Goal: Information Seeking & Learning: Learn about a topic

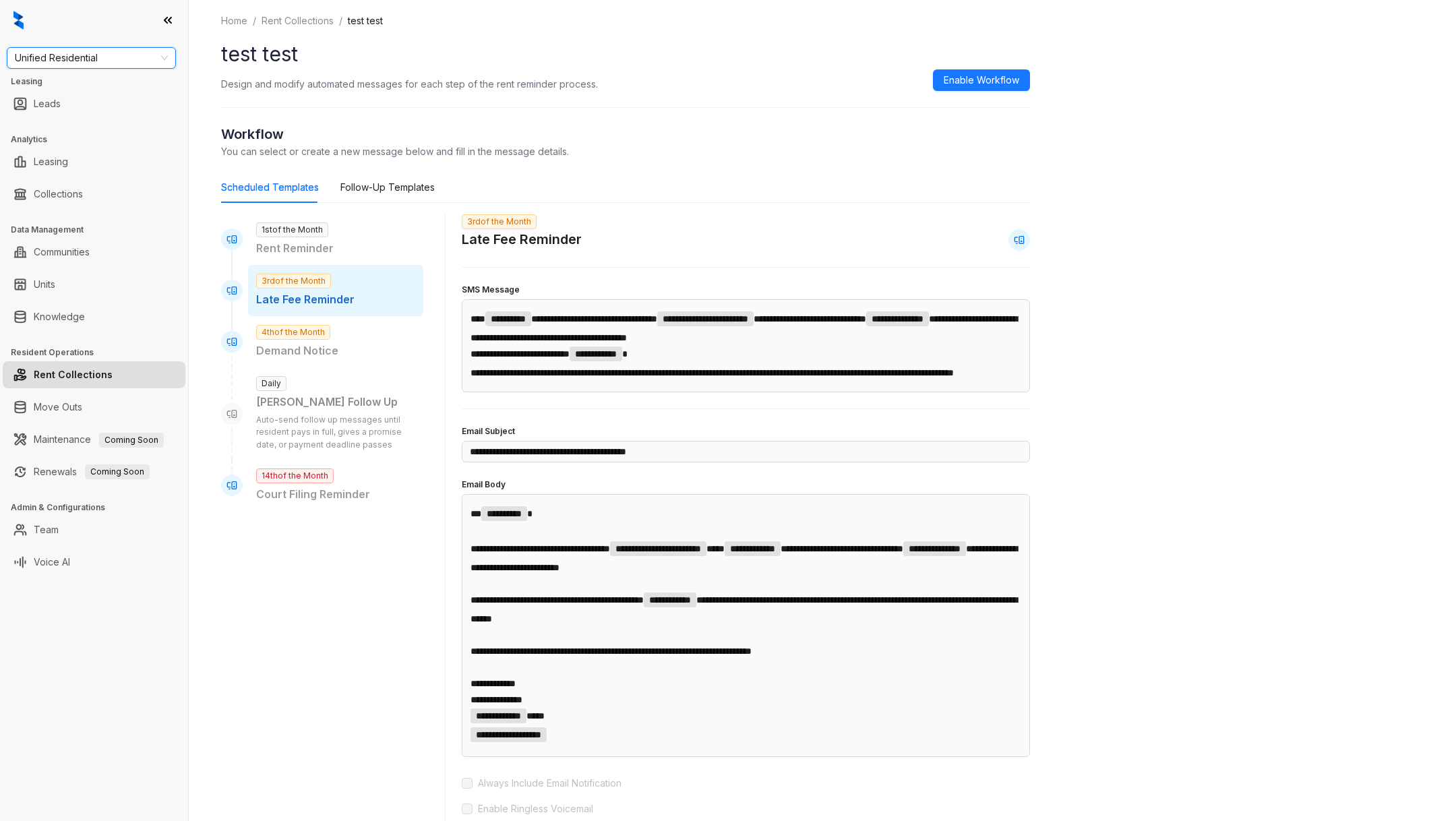
scroll to position [23, 0]
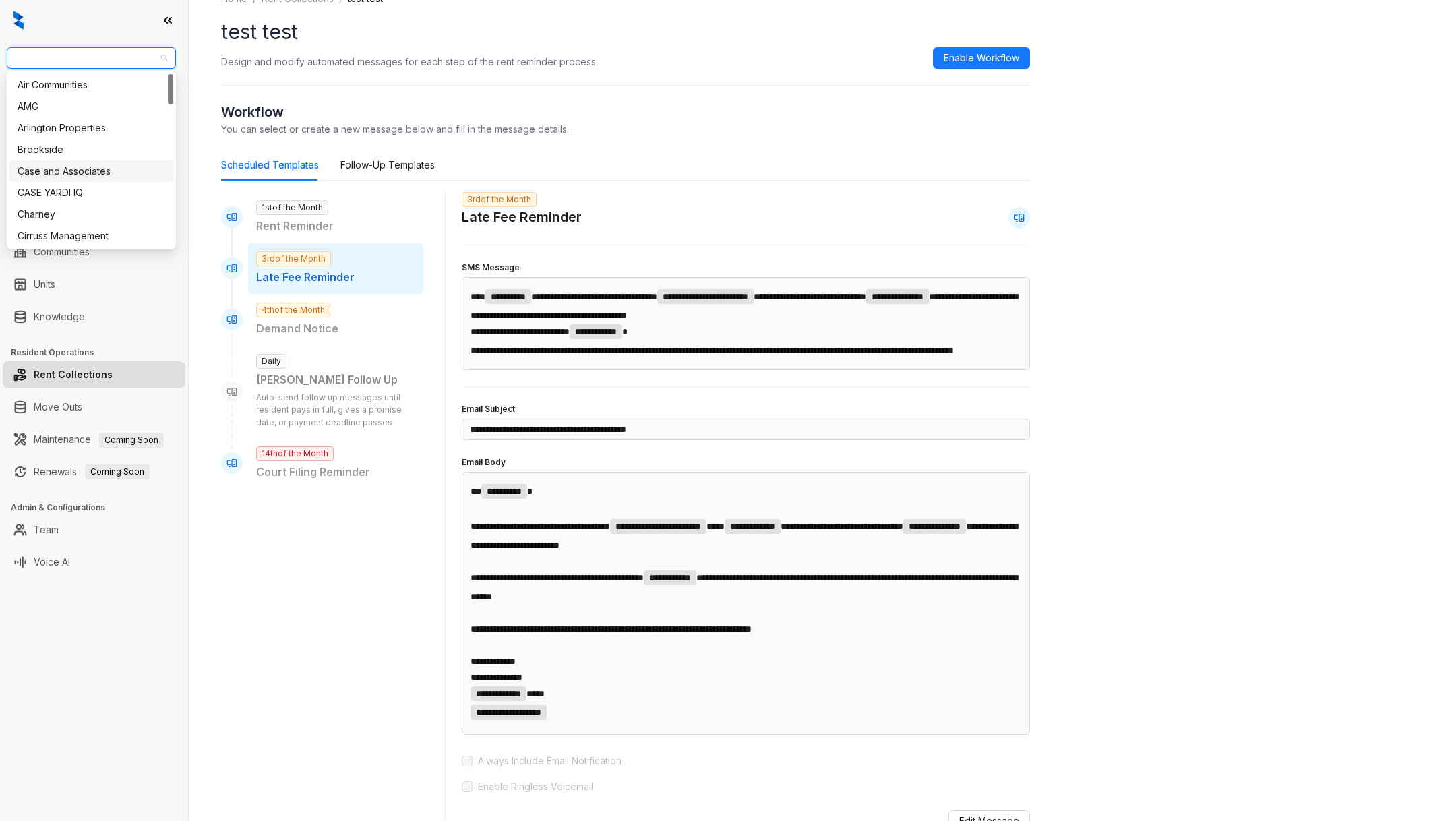
click at [85, 54] on span "Unified Residential" at bounding box center [91, 58] width 153 height 20
type input "****"
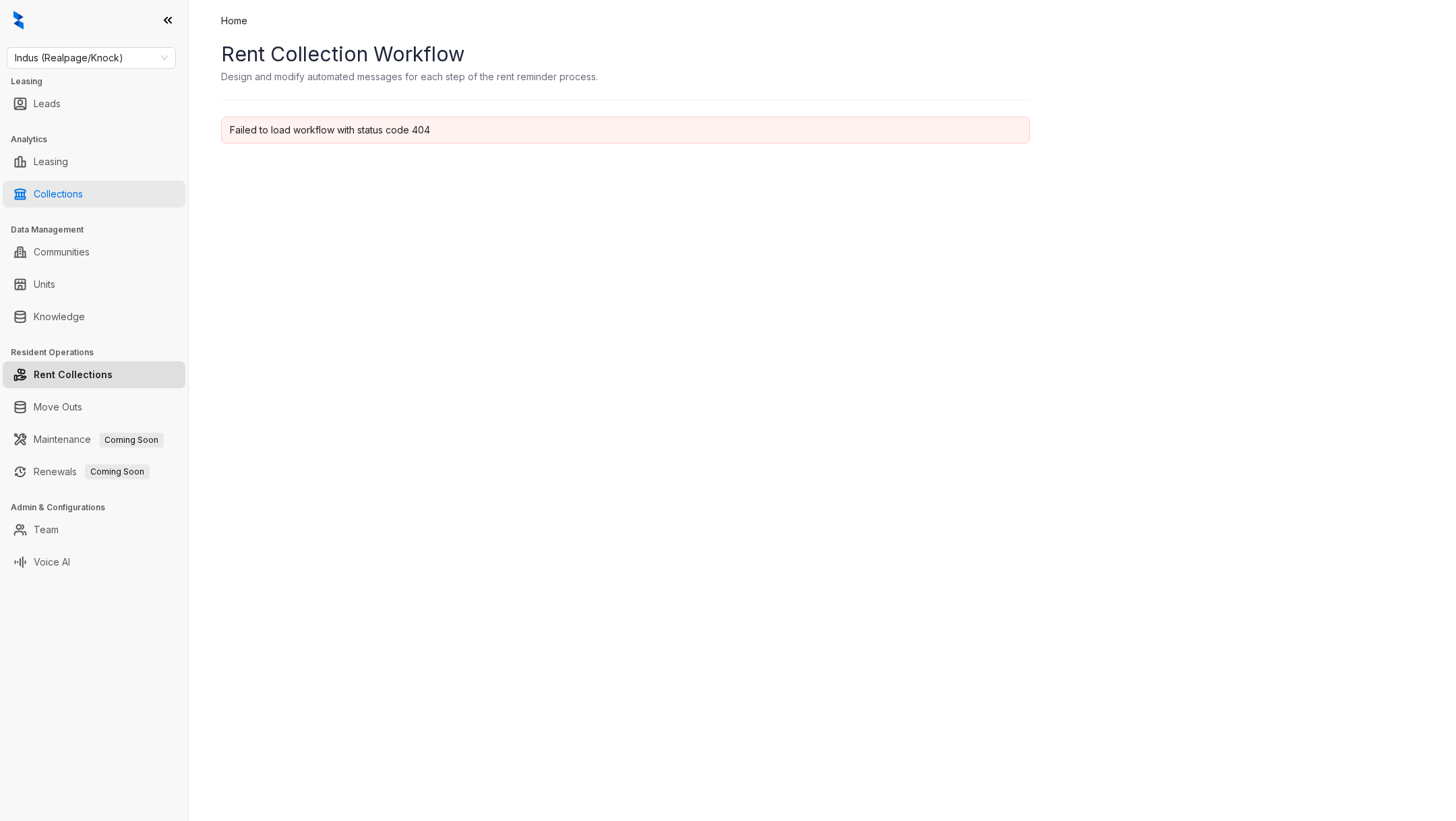
click at [83, 201] on link "Collections" at bounding box center [58, 193] width 49 height 27
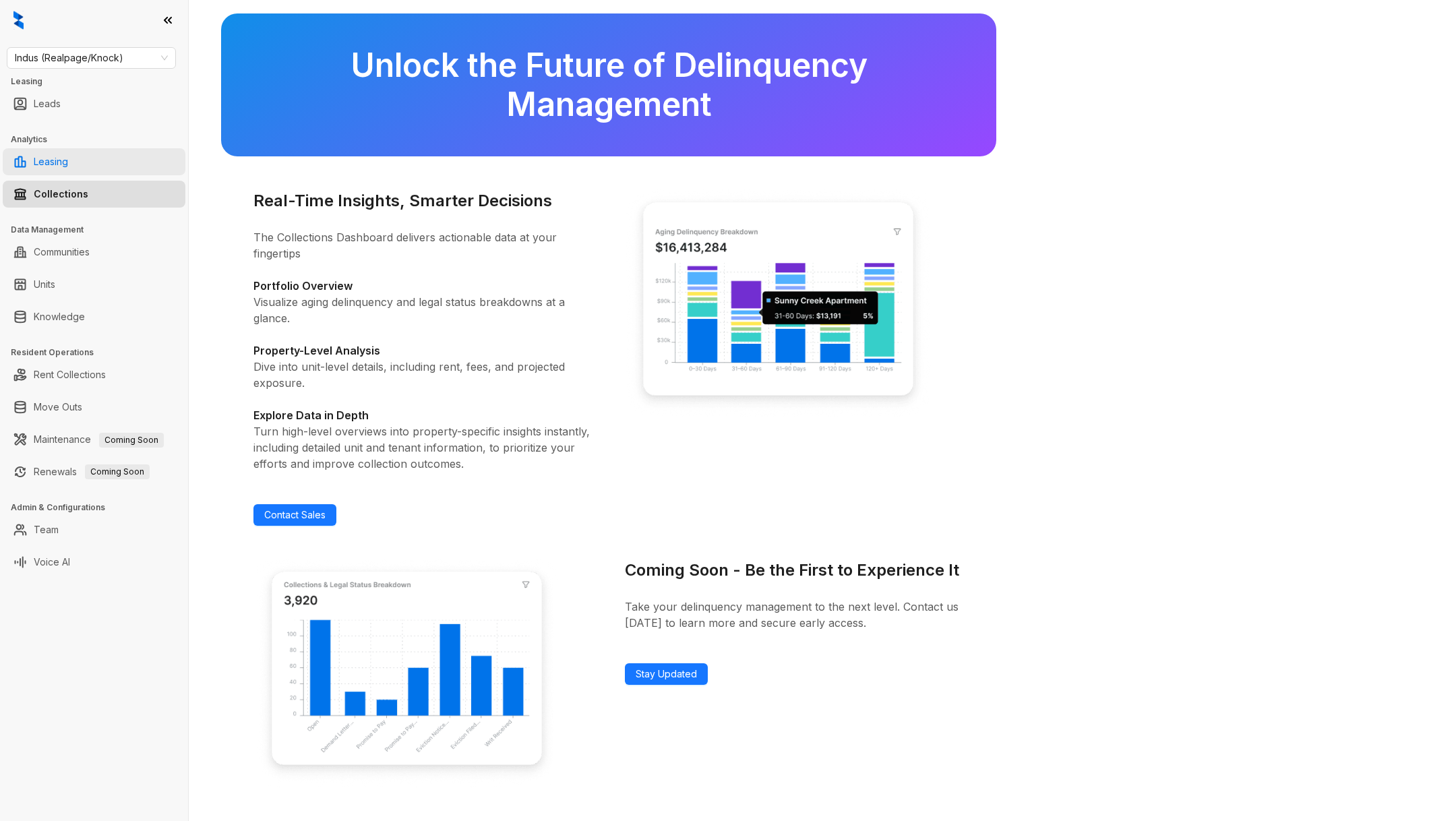
click at [68, 174] on link "Leasing" at bounding box center [50, 161] width 35 height 27
select select "******"
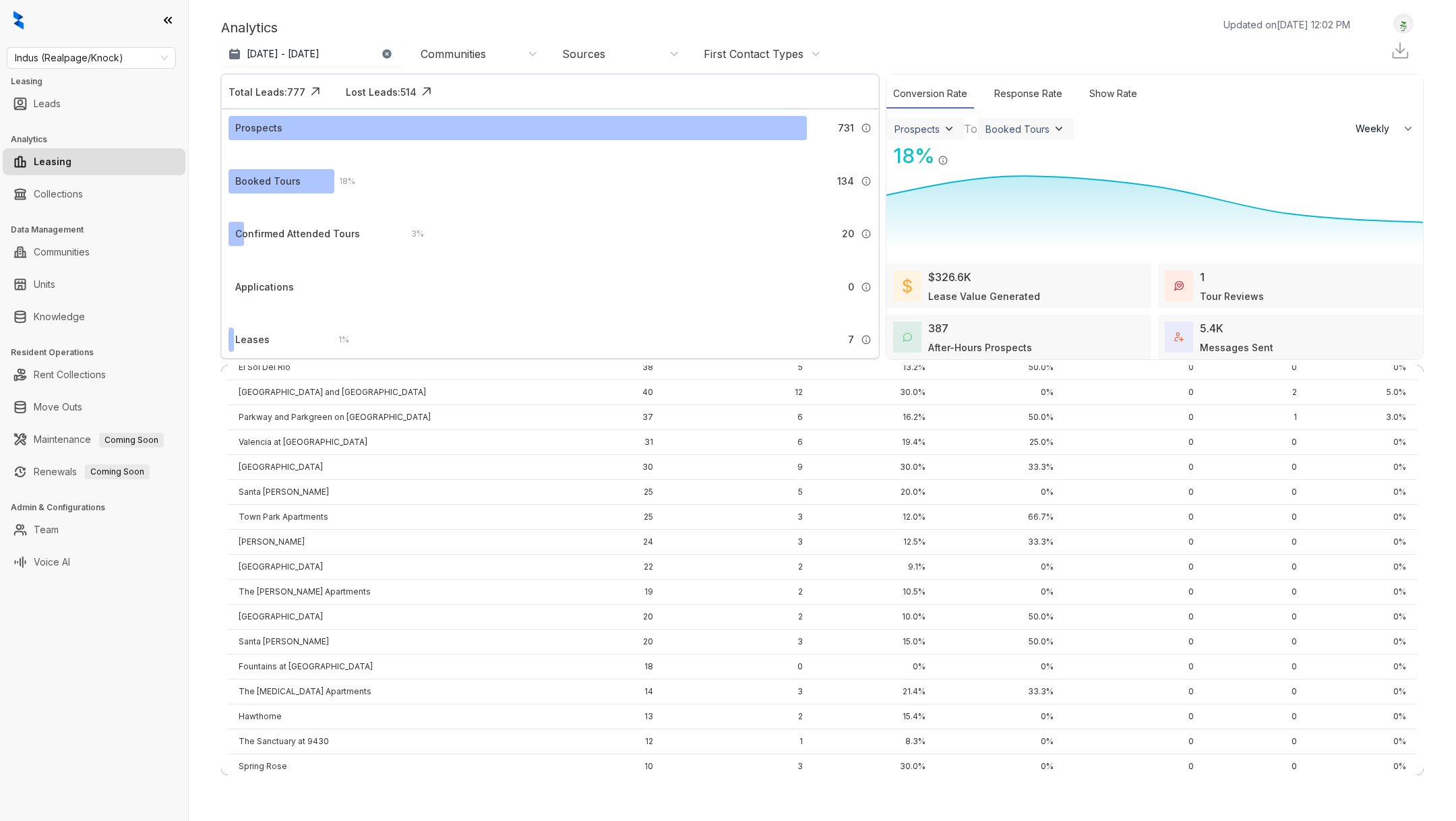
scroll to position [404, 0]
drag, startPoint x: 565, startPoint y: 46, endPoint x: 546, endPoint y: 36, distance: 21.5
click at [561, 41] on div "[DATE] - [DATE] [DATE] Last 7 days Last 30 days Month to date Year to date Comm…" at bounding box center [524, 53] width 607 height 27
click at [588, 47] on div "Sources" at bounding box center [584, 53] width 43 height 15
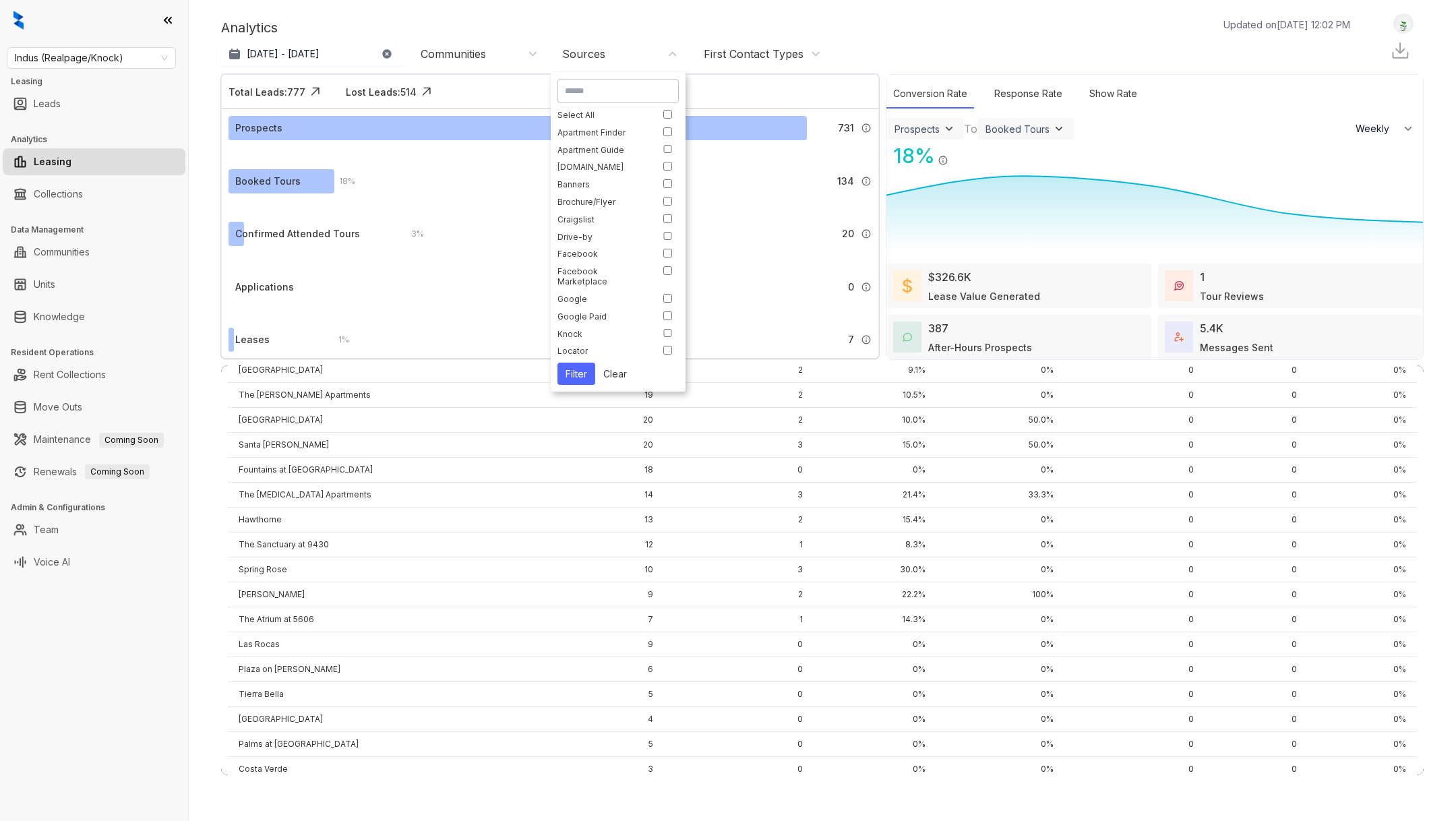
click at [754, 39] on div "Analytics Updated on [DATE] 12:02 PM [DATE] 25, 2025 - [DATE] [DATE] Last 7 day…" at bounding box center [822, 40] width 1202 height 54
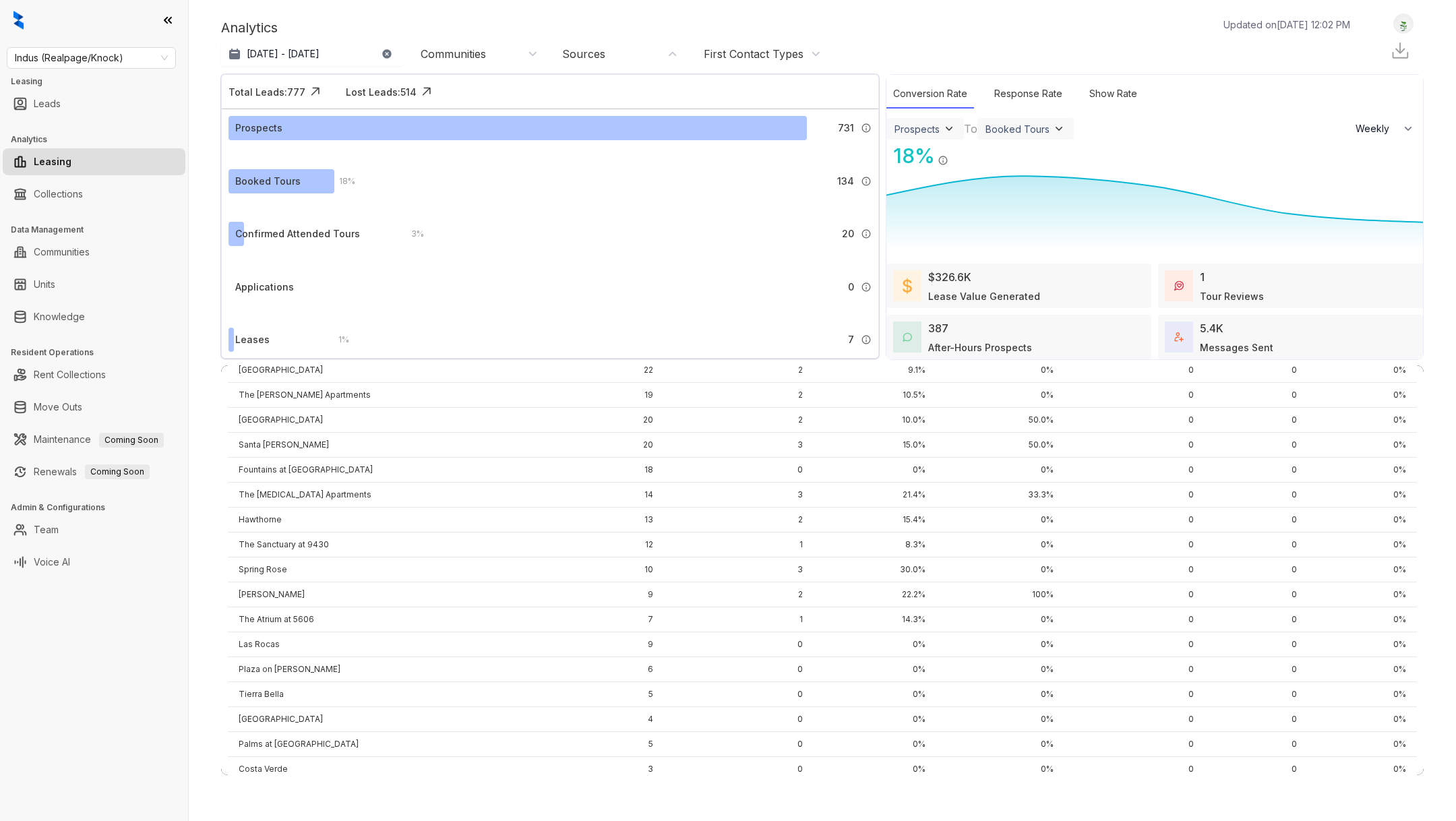
click at [754, 40] on div "[DATE] - [DATE] [DATE] Last 7 days Last 30 days Month to date Year to date Comm…" at bounding box center [524, 53] width 607 height 27
click at [754, 48] on div "First Contact Types" at bounding box center [753, 53] width 100 height 15
click at [791, 115] on div "Select All" at bounding box center [757, 114] width 114 height 10
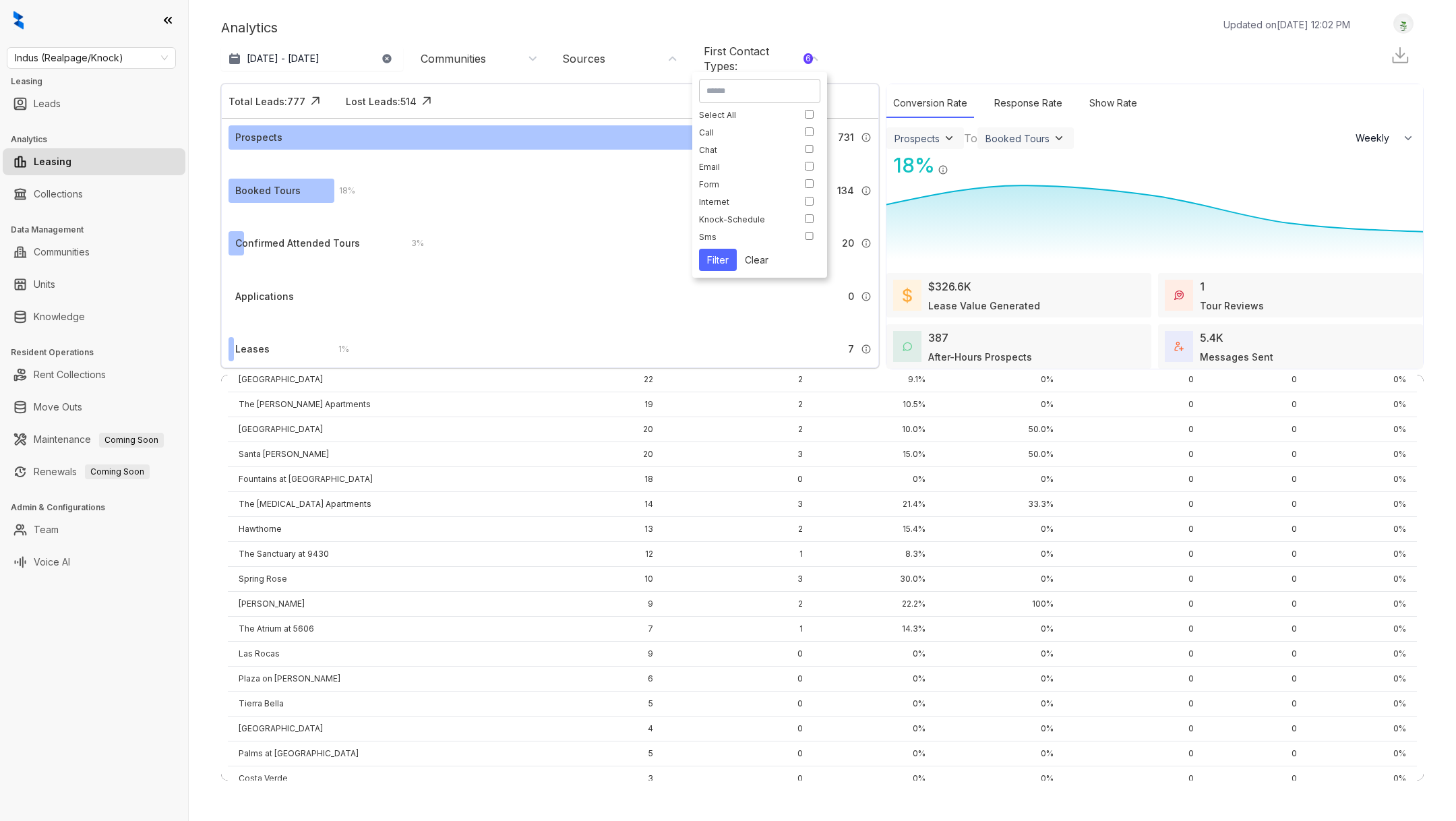
click at [716, 263] on button "Filter" at bounding box center [718, 260] width 37 height 23
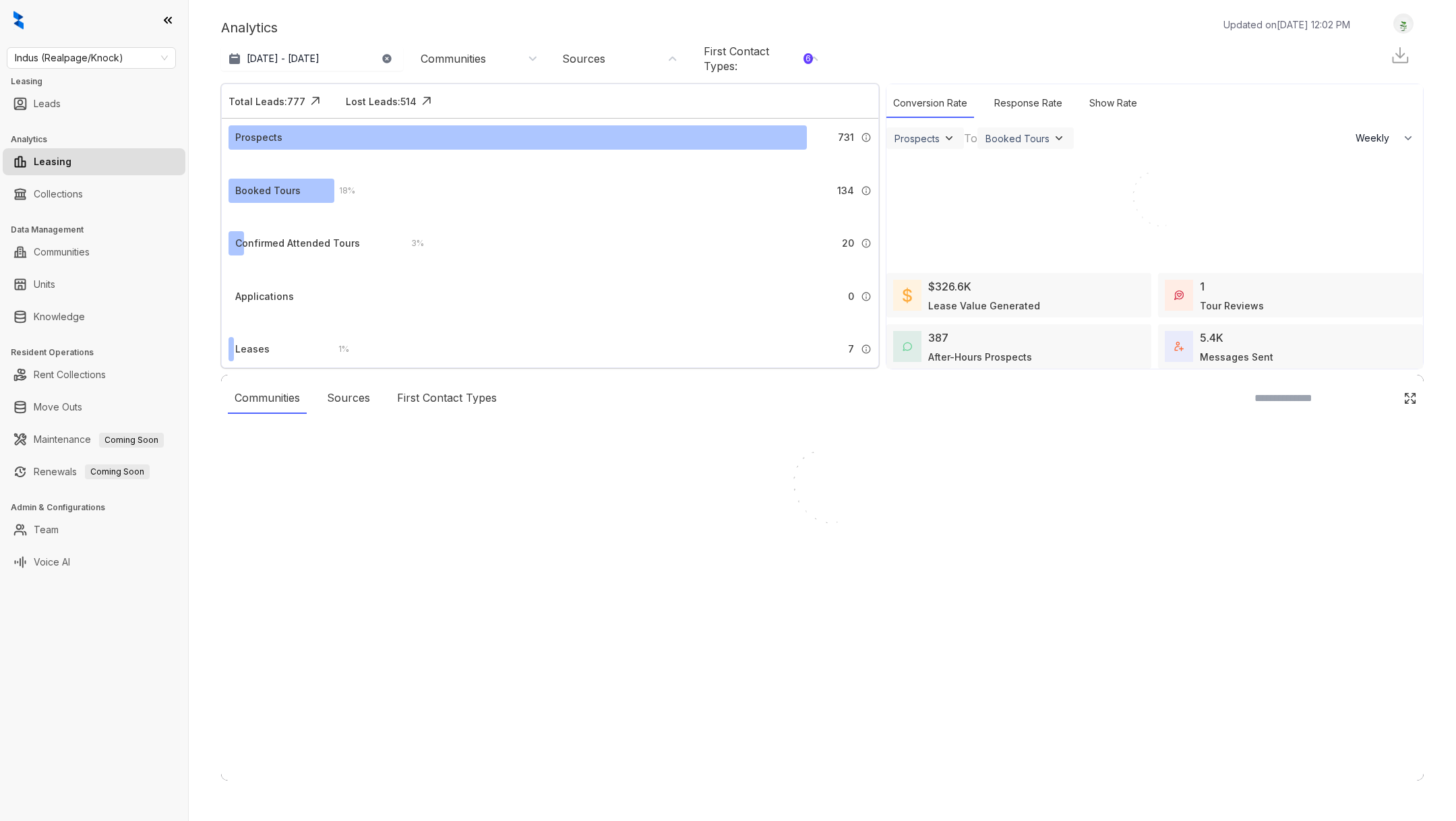
scroll to position [0, 0]
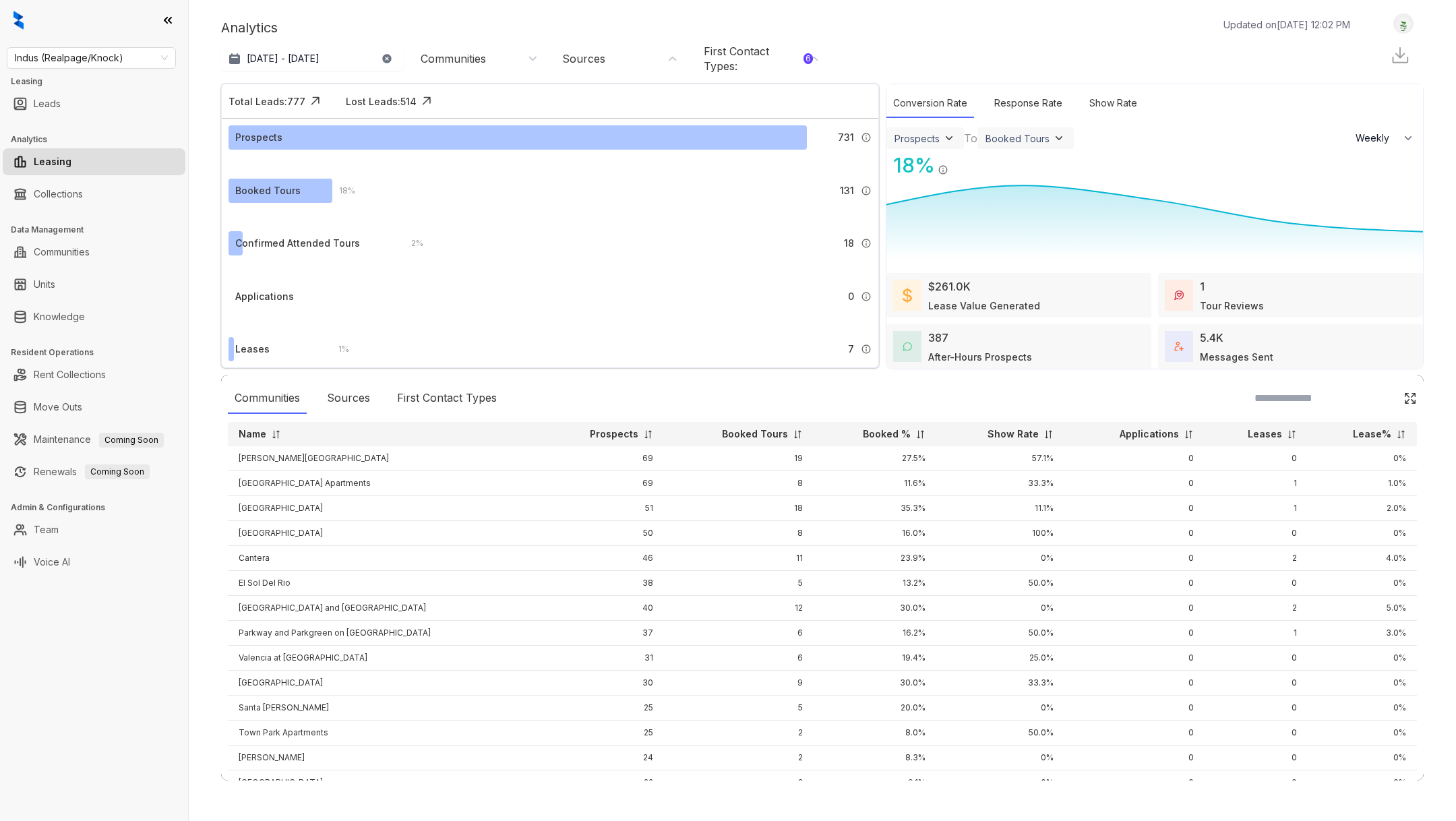
click at [808, 69] on div "First Contact Types : 6" at bounding box center [758, 58] width 109 height 30
click at [591, 64] on div "Sources" at bounding box center [584, 58] width 43 height 15
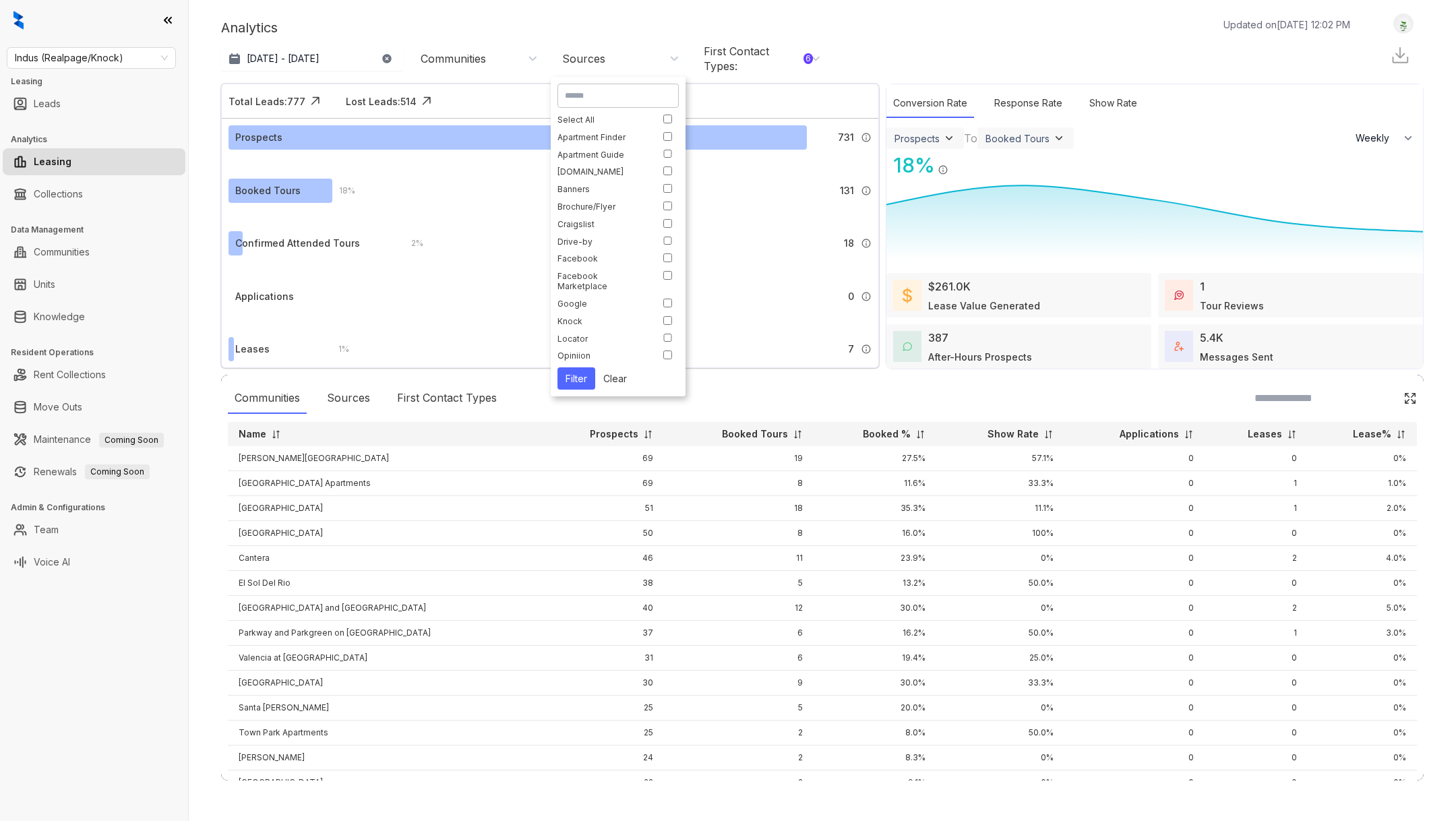
click at [490, 53] on div "Communities" at bounding box center [478, 58] width 117 height 15
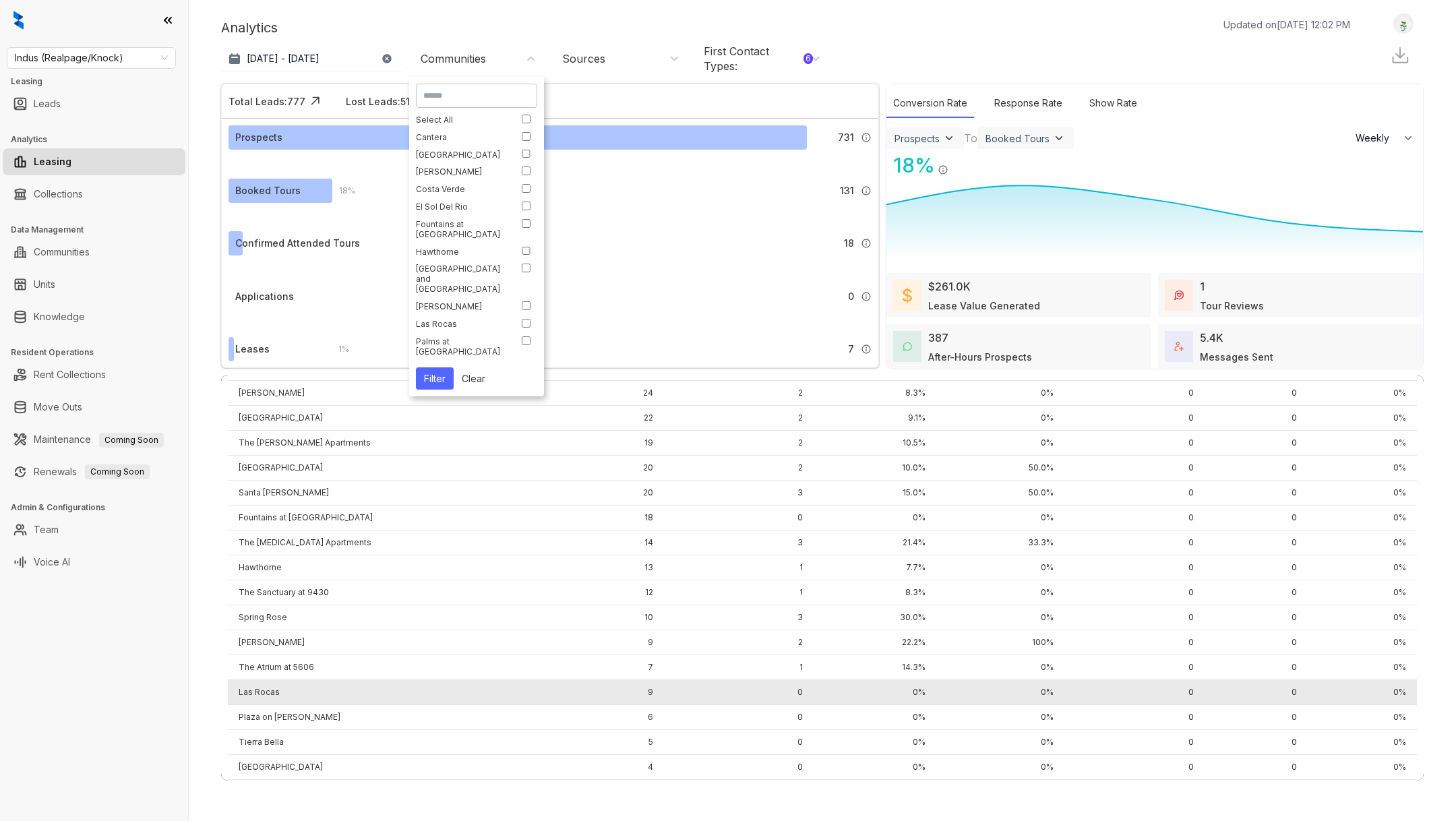
scroll to position [408, 0]
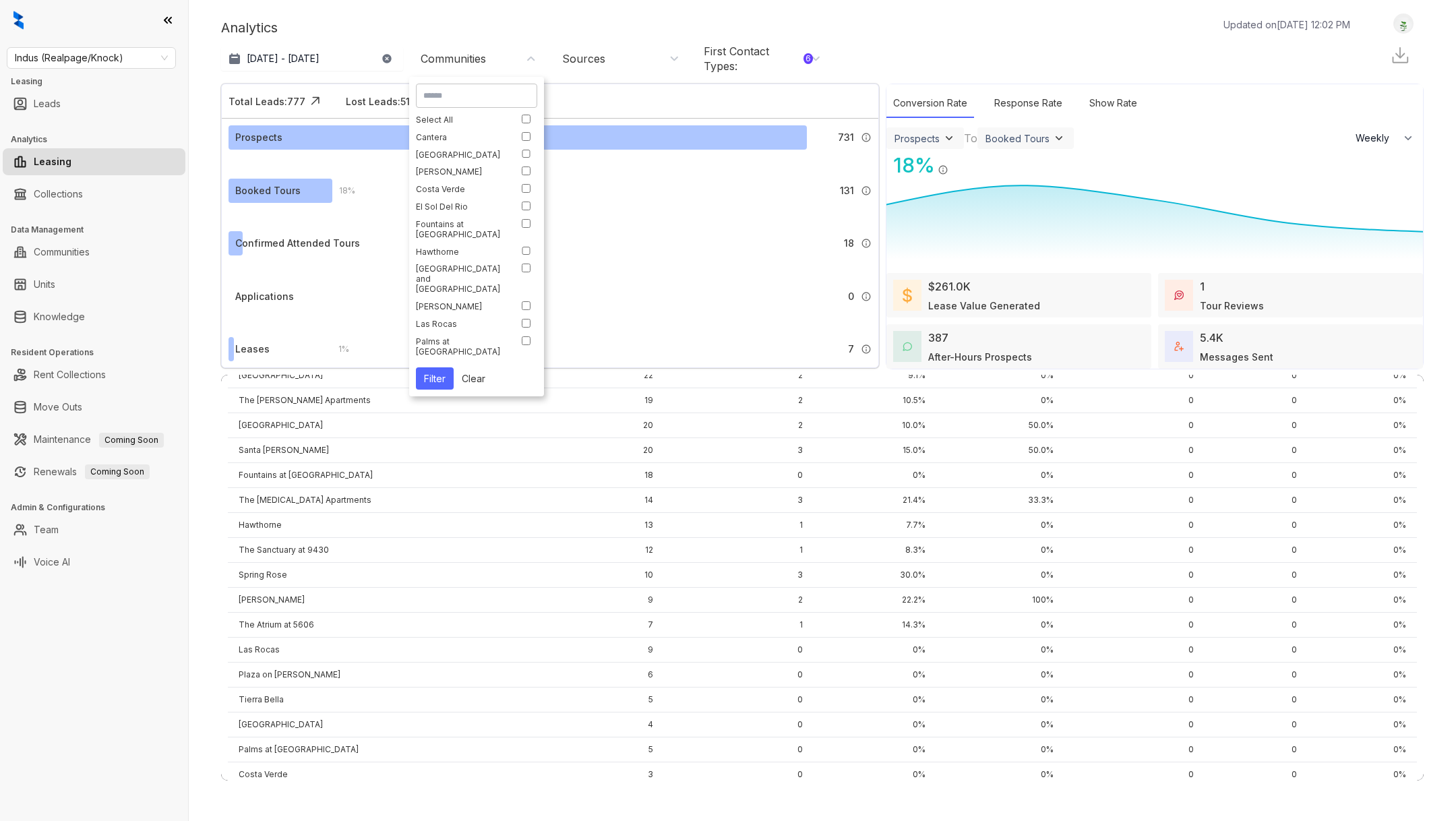
click at [282, 44] on div "[DATE] - [DATE] [DATE] Last 7 days Last 30 days Month to date Year to date Comm…" at bounding box center [524, 58] width 607 height 37
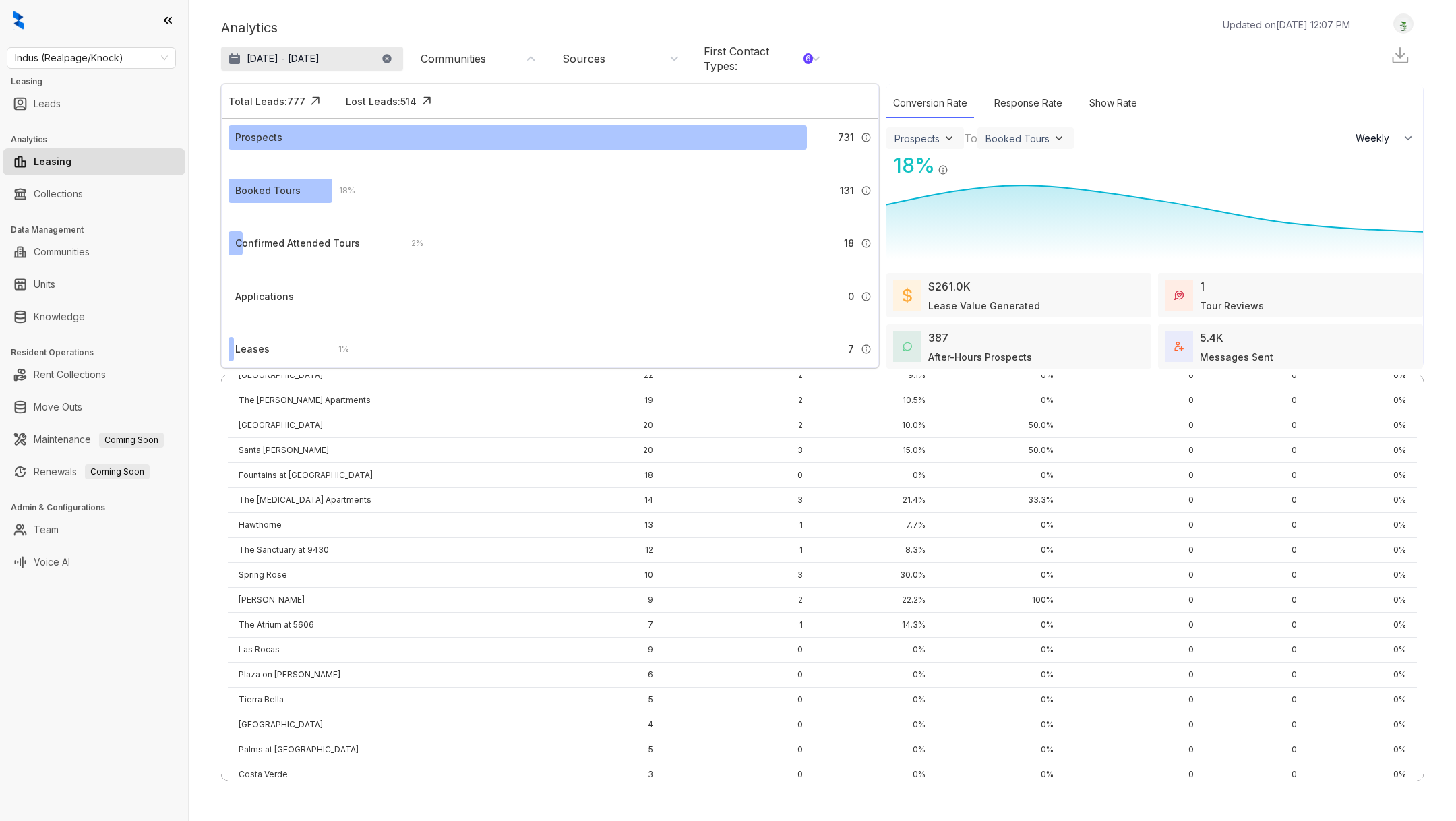
click at [294, 56] on p "[DATE] - [DATE]" at bounding box center [283, 59] width 73 height 14
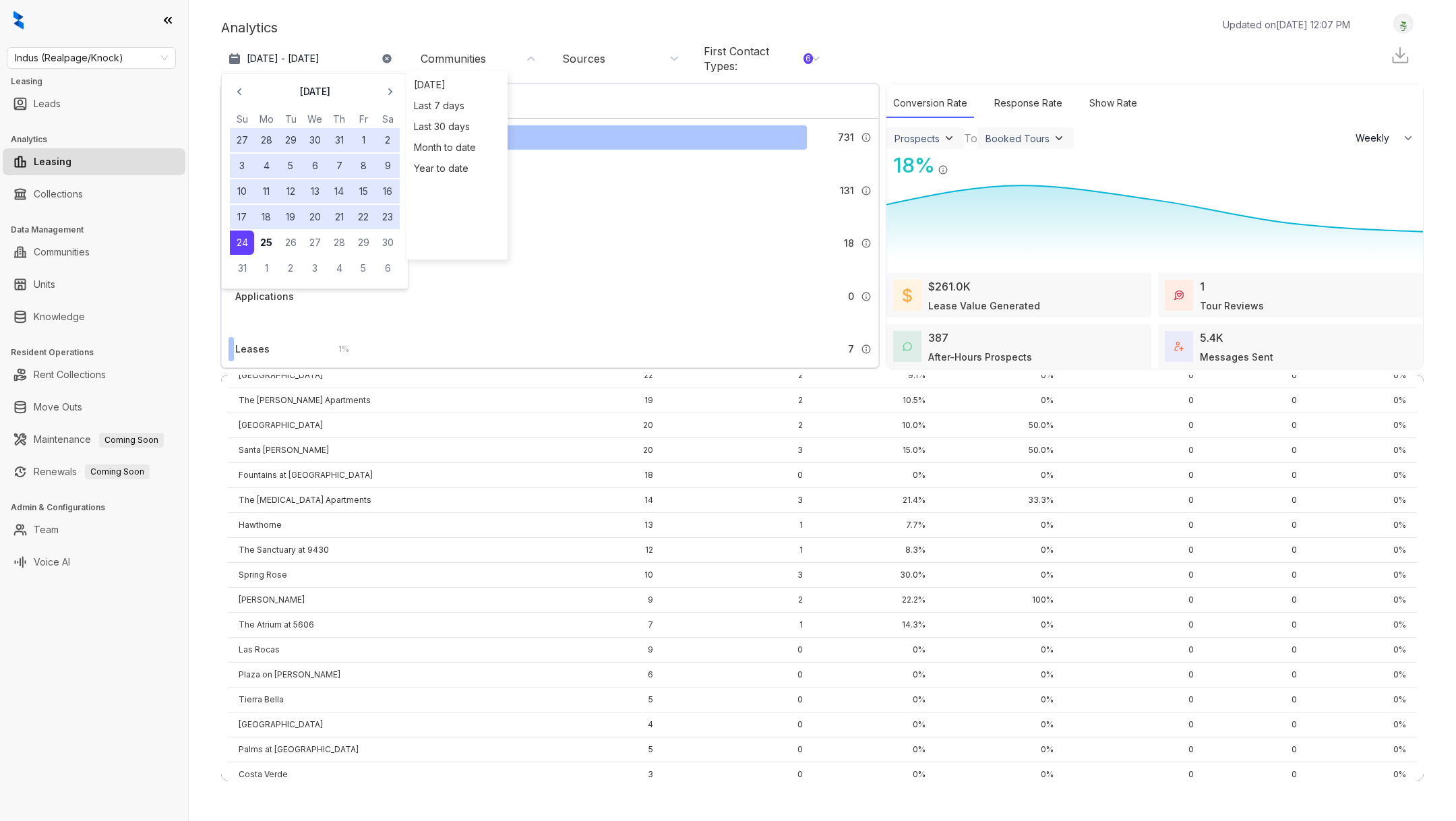
click at [359, 146] on button "1" at bounding box center [363, 140] width 25 height 25
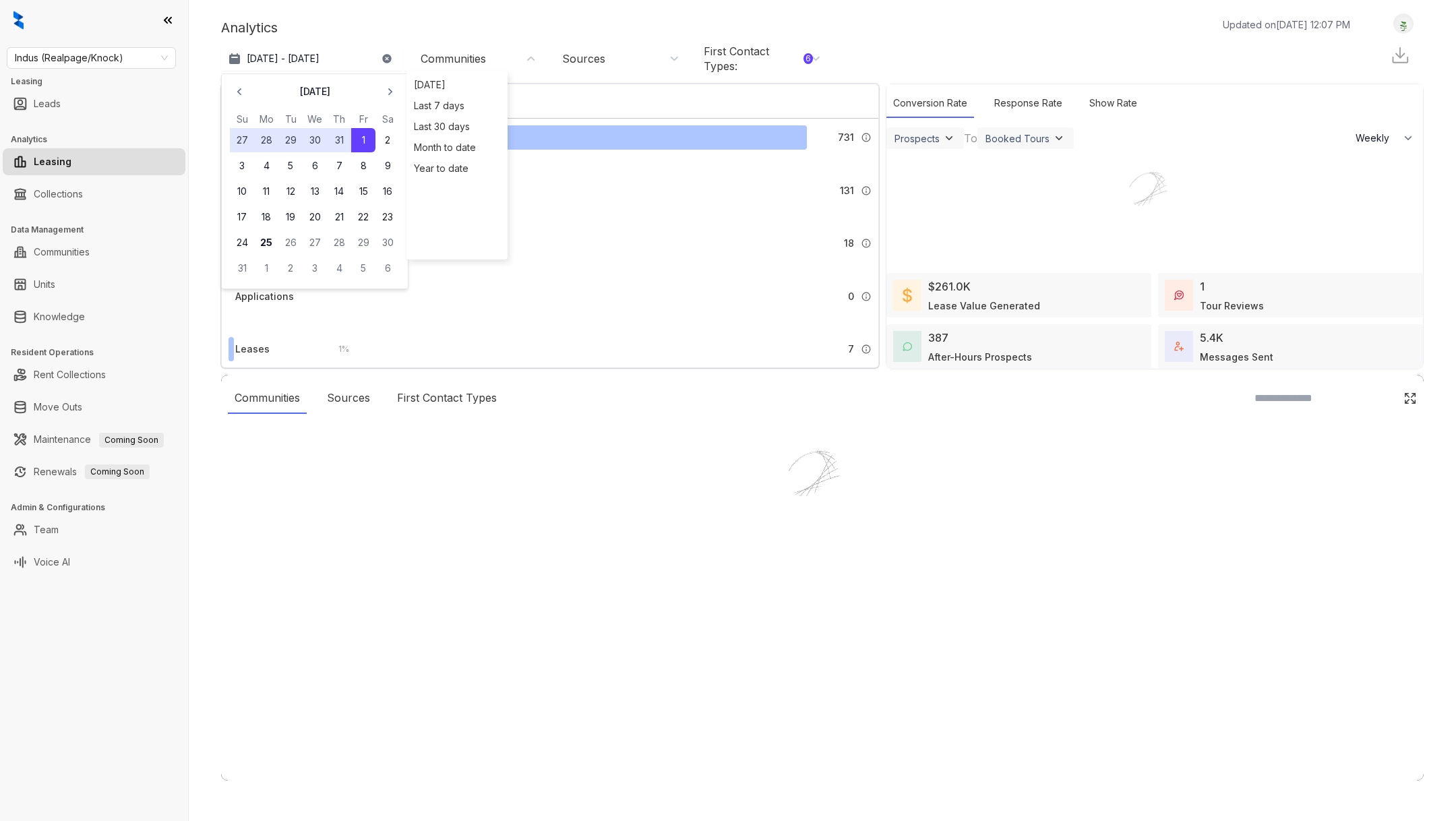
scroll to position [0, 0]
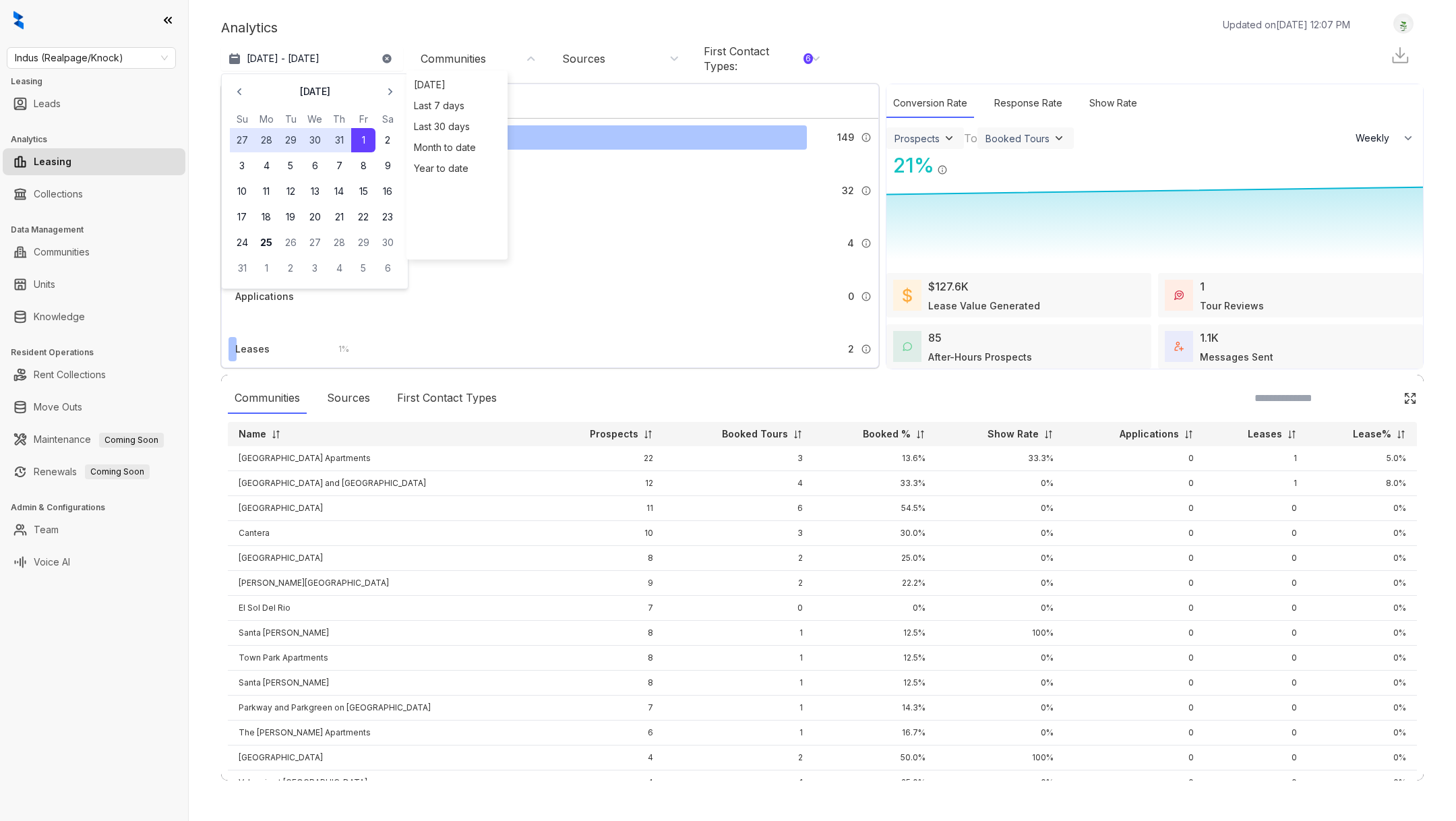
click at [358, 146] on button "1" at bounding box center [363, 140] width 25 height 25
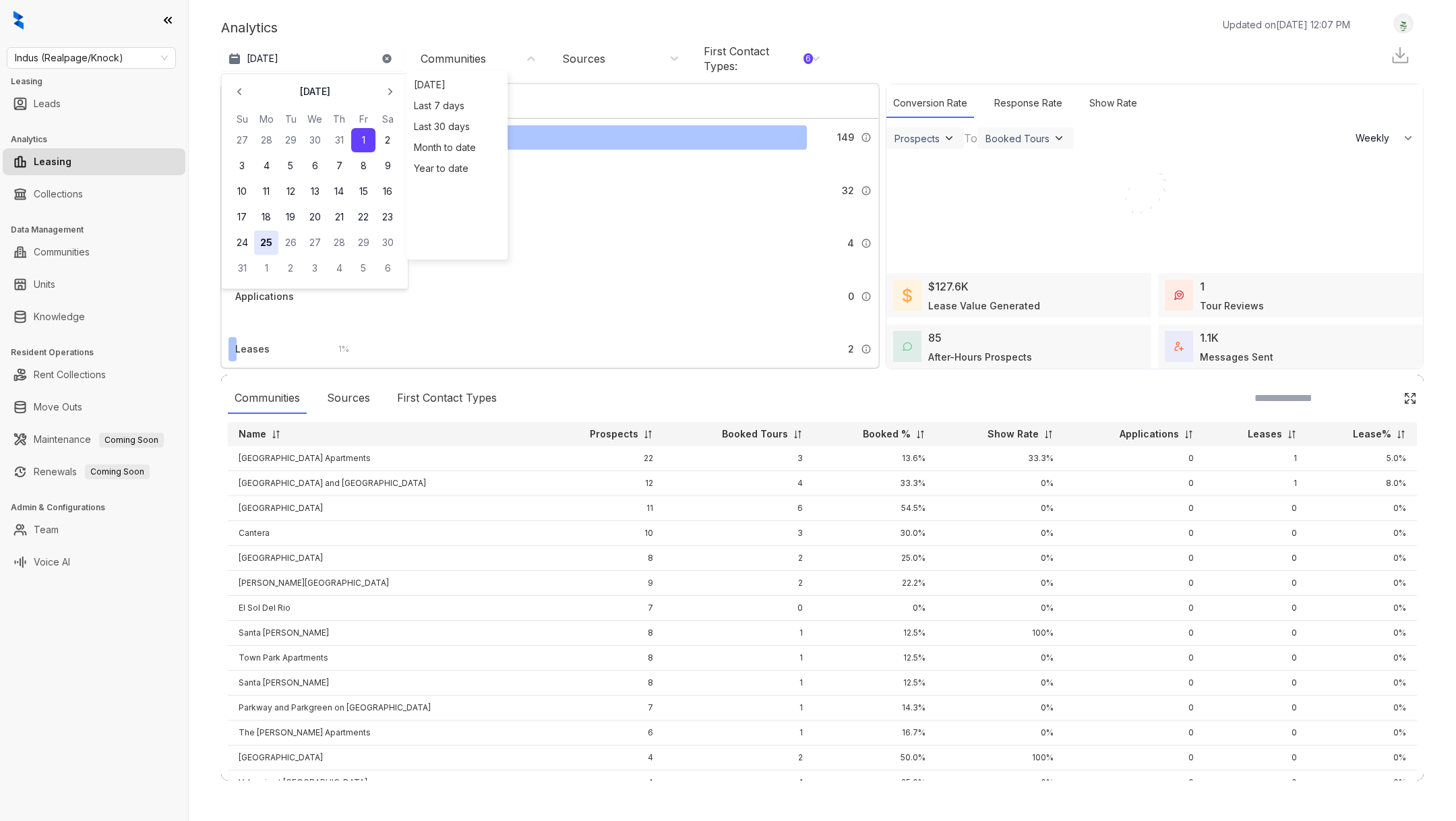
click at [261, 242] on button "25" at bounding box center [266, 243] width 25 height 25
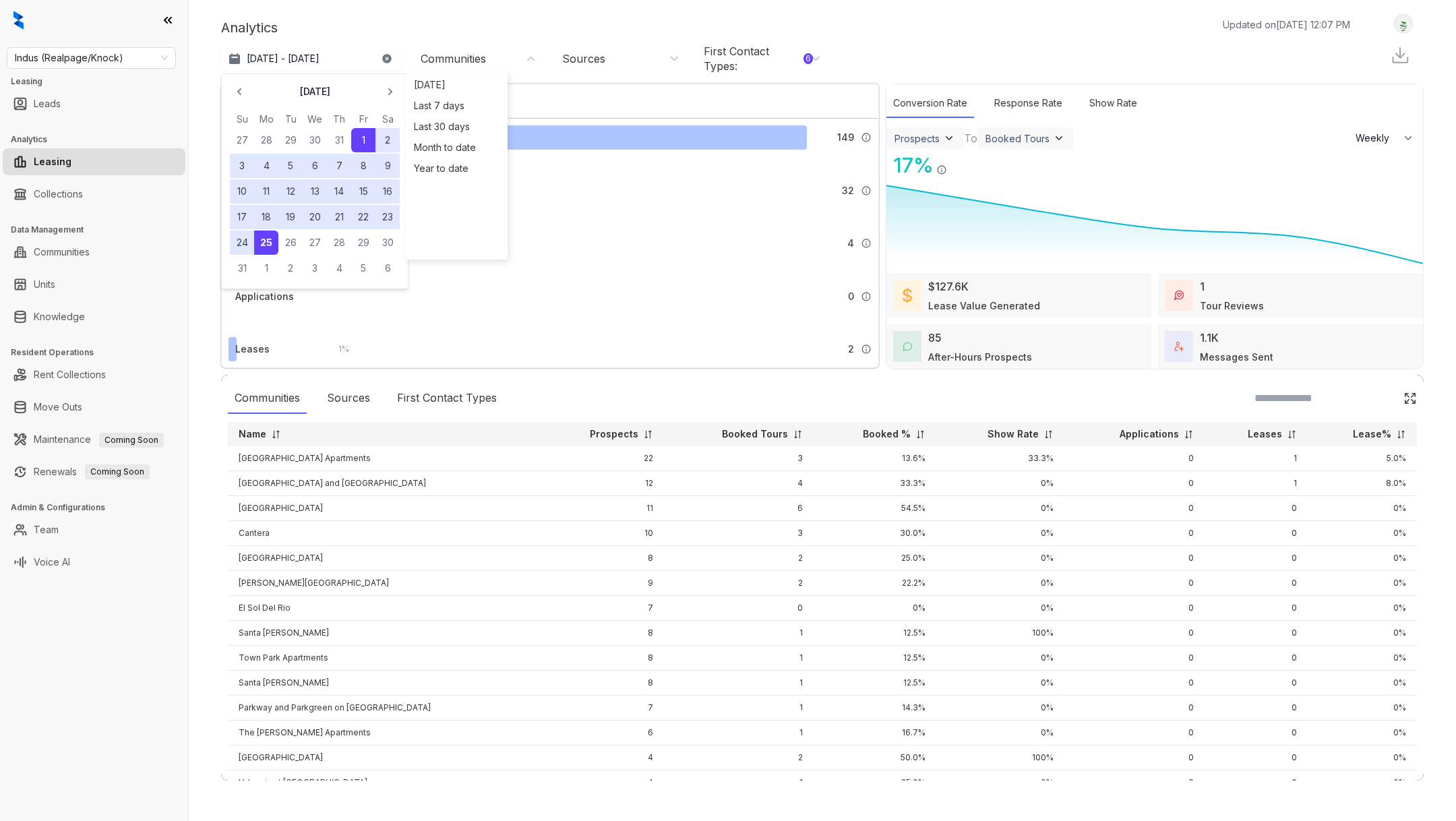
click at [195, 629] on div "Analytics Updated on [DATE] 12:07 PM [DATE] - [DATE] [DATE] Su Mo Tu We Th Fr S…" at bounding box center [822, 410] width 1267 height 821
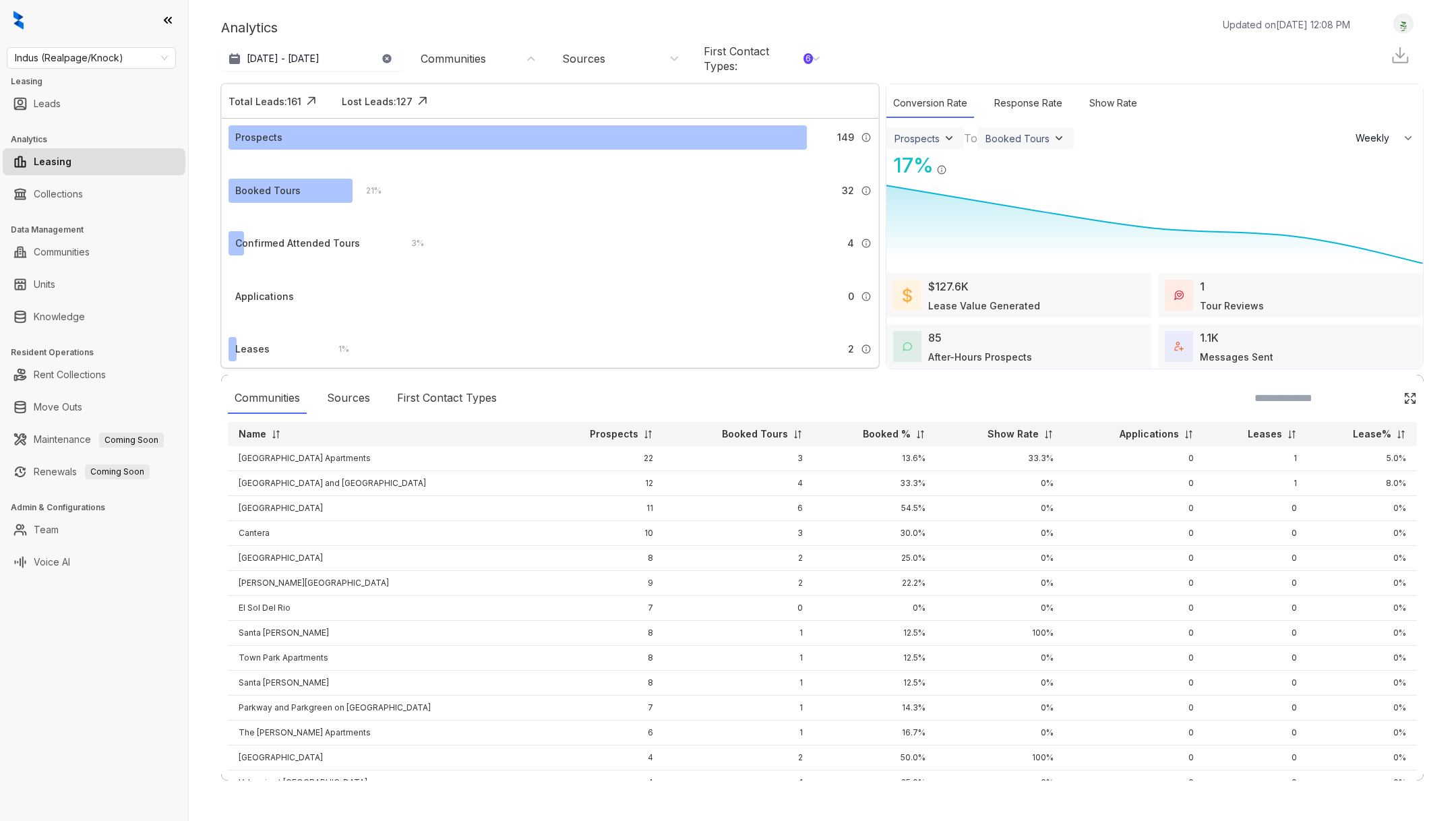
click at [770, 73] on div "First Contact Types : 6" at bounding box center [758, 58] width 109 height 30
click at [757, 275] on button "Clear" at bounding box center [757, 271] width 39 height 23
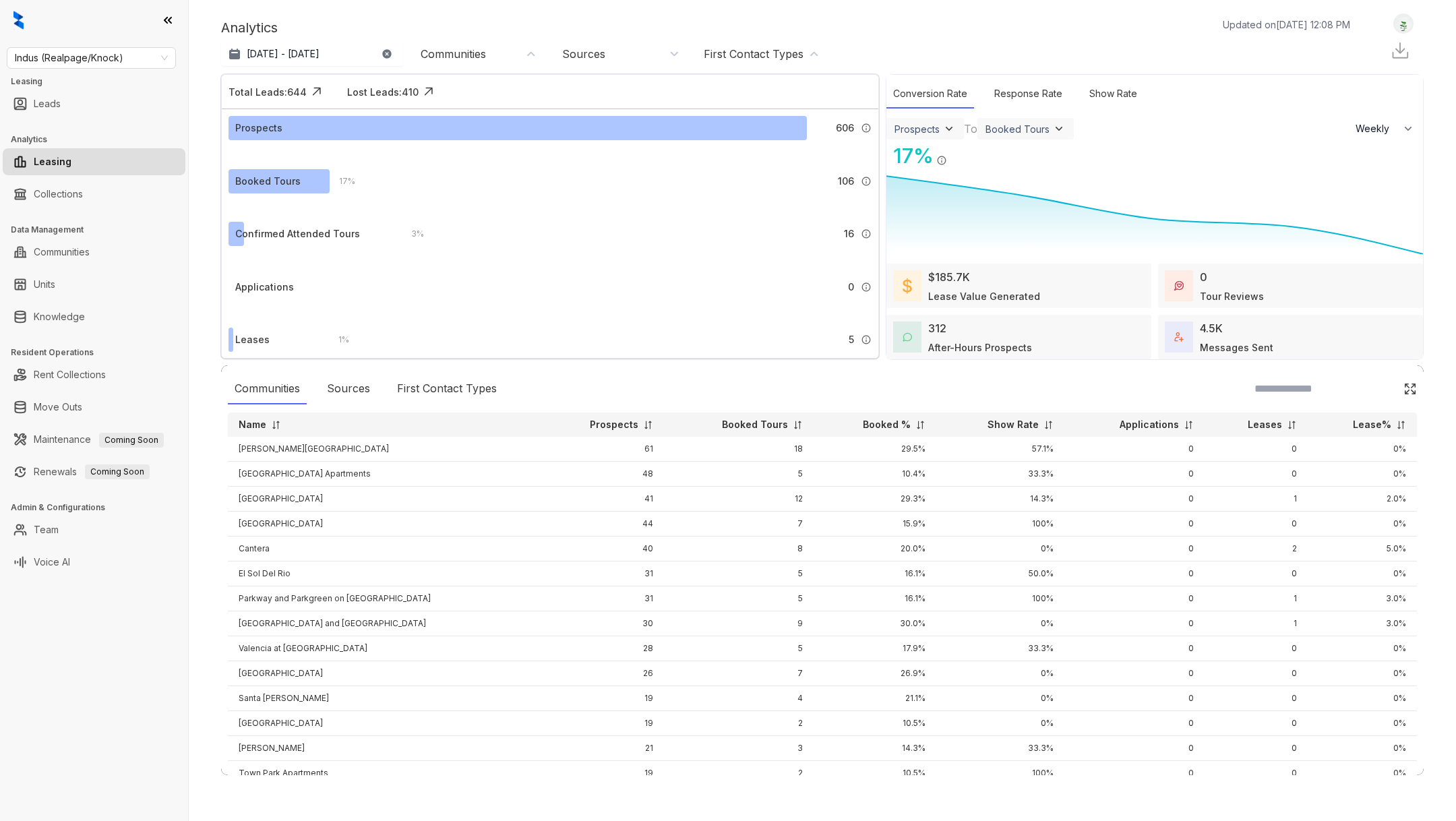
click at [737, 56] on div "First Contact Types" at bounding box center [753, 53] width 100 height 15
click at [733, 120] on div "Select All Call Chat Email Form Internet Knock-Schedule Sms" at bounding box center [760, 176] width 121 height 132
click at [722, 116] on div "Select All" at bounding box center [745, 114] width 92 height 10
click at [803, 113] on div "Select All" at bounding box center [757, 114] width 114 height 10
click at [804, 113] on div "Select All" at bounding box center [757, 114] width 114 height 10
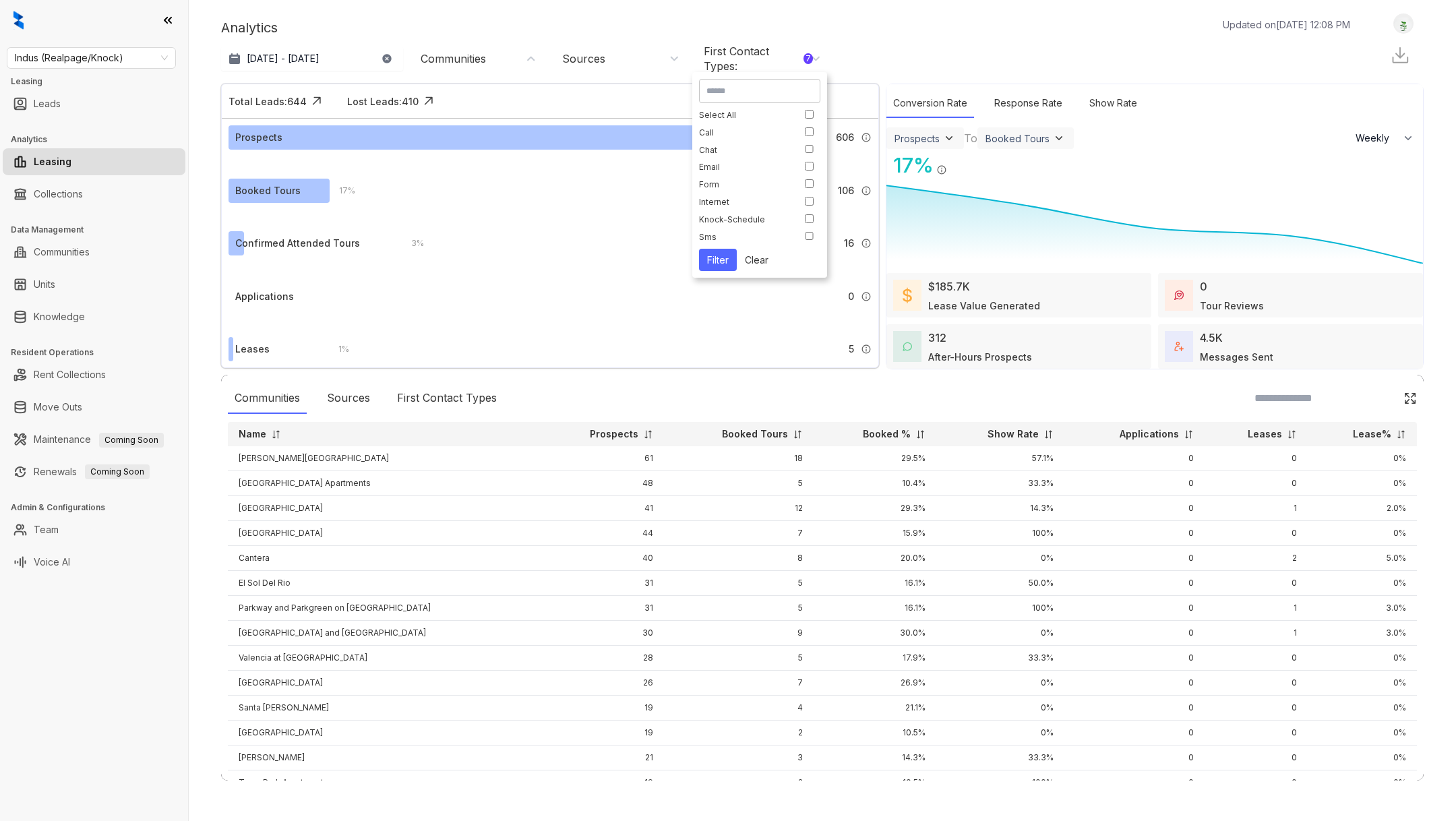
click at [722, 265] on button "Filter" at bounding box center [718, 260] width 37 height 23
click at [761, 62] on div "First Contact Types : 7" at bounding box center [758, 58] width 109 height 30
click at [699, 293] on div "0 Applications submitted by leads who [PERSON_NAME] engaged with." at bounding box center [598, 296] width 546 height 25
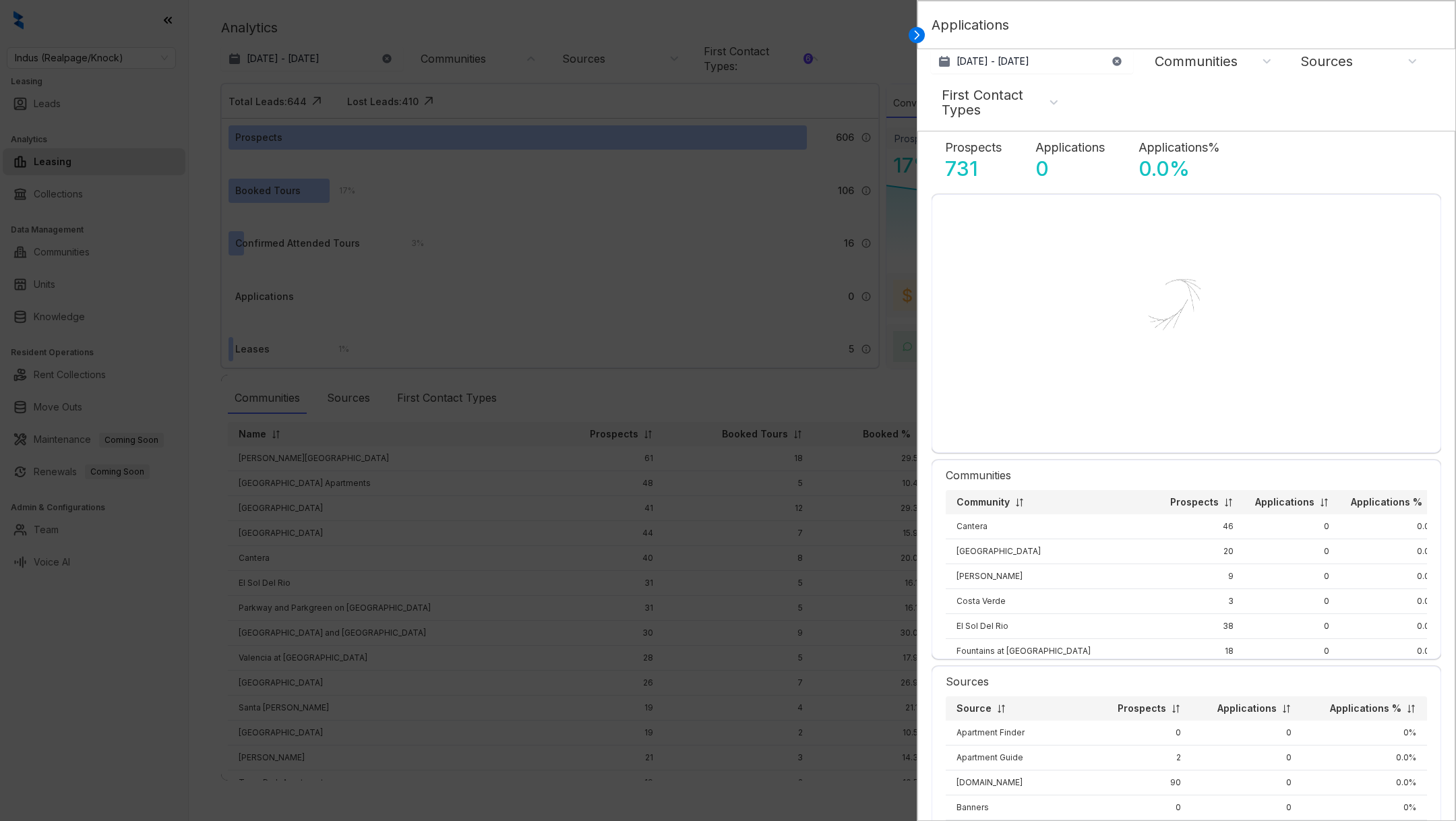
select select "******"
click at [920, 29] on icon at bounding box center [916, 36] width 14 height 14
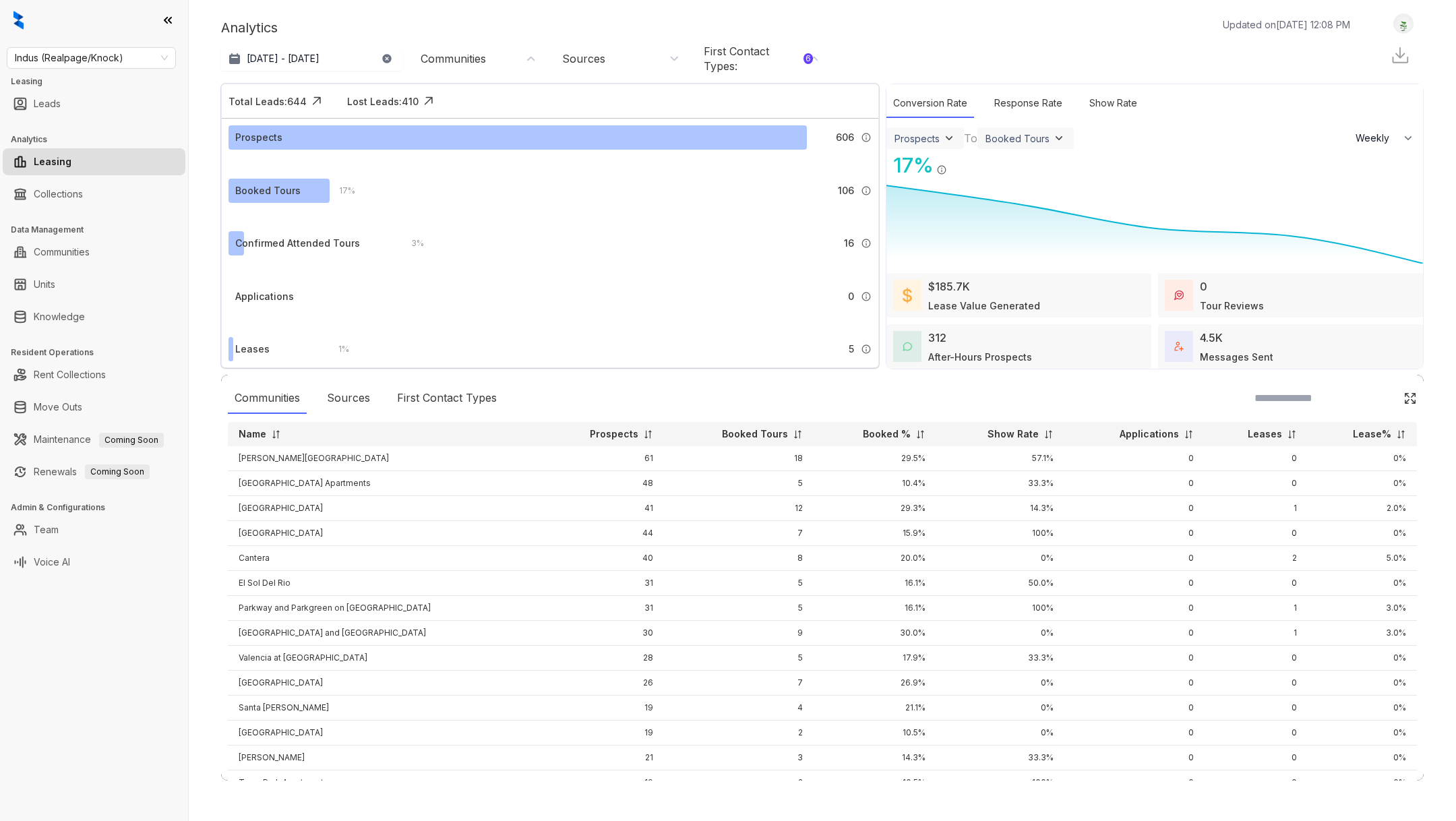
click at [852, 80] on div "Analytics Updated on [DATE] 12:08 PM [DATE] - [DATE] [DATE] Last 7 days Last 30…" at bounding box center [822, 398] width 1202 height 768
click at [447, 386] on div "First Contact Types" at bounding box center [447, 398] width 113 height 31
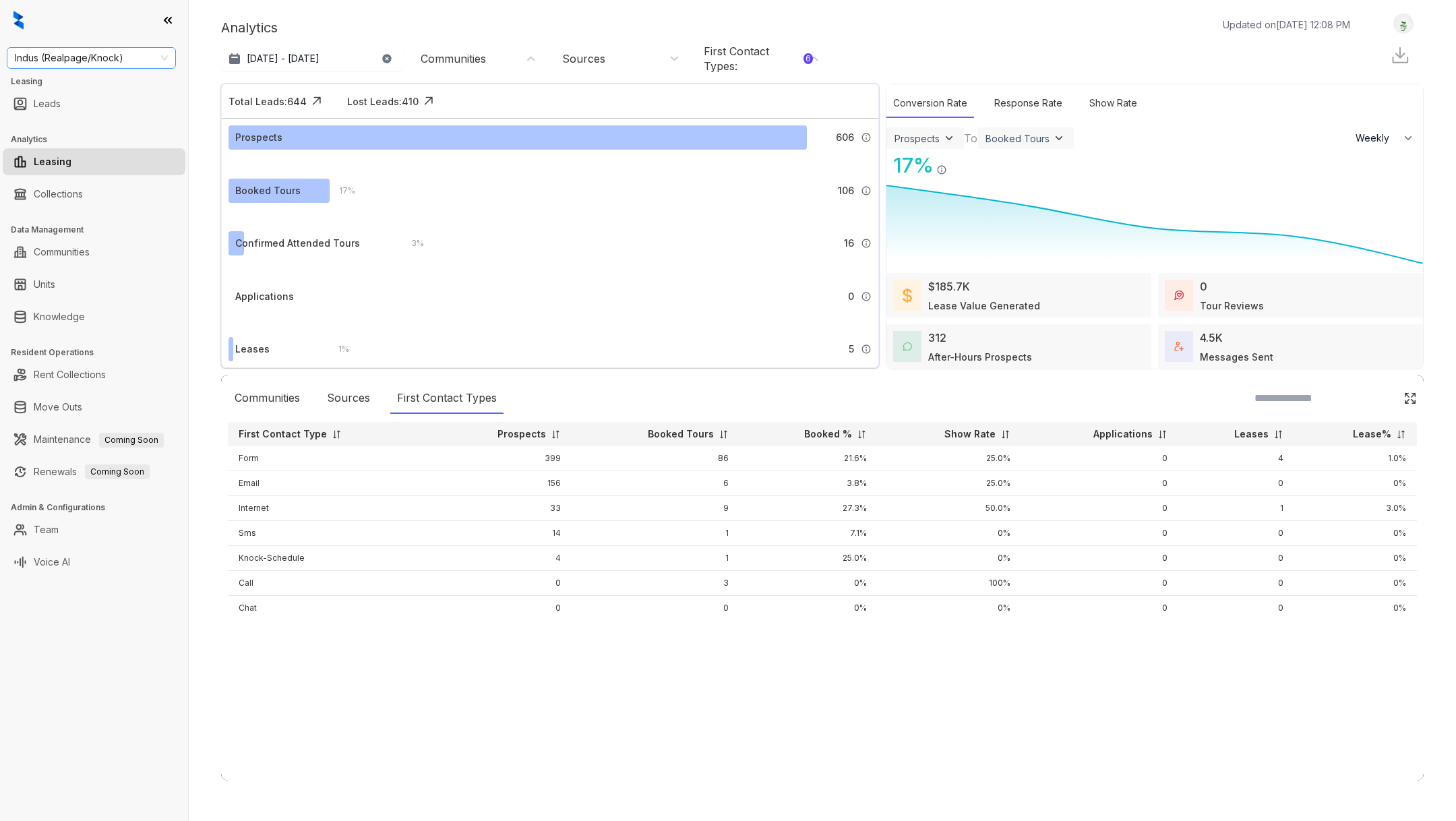
click at [65, 60] on span "Indus (Realpage/Knock)" at bounding box center [91, 58] width 153 height 20
type input "***"
click at [69, 84] on div "Oakwood Management" at bounding box center [92, 85] width 148 height 15
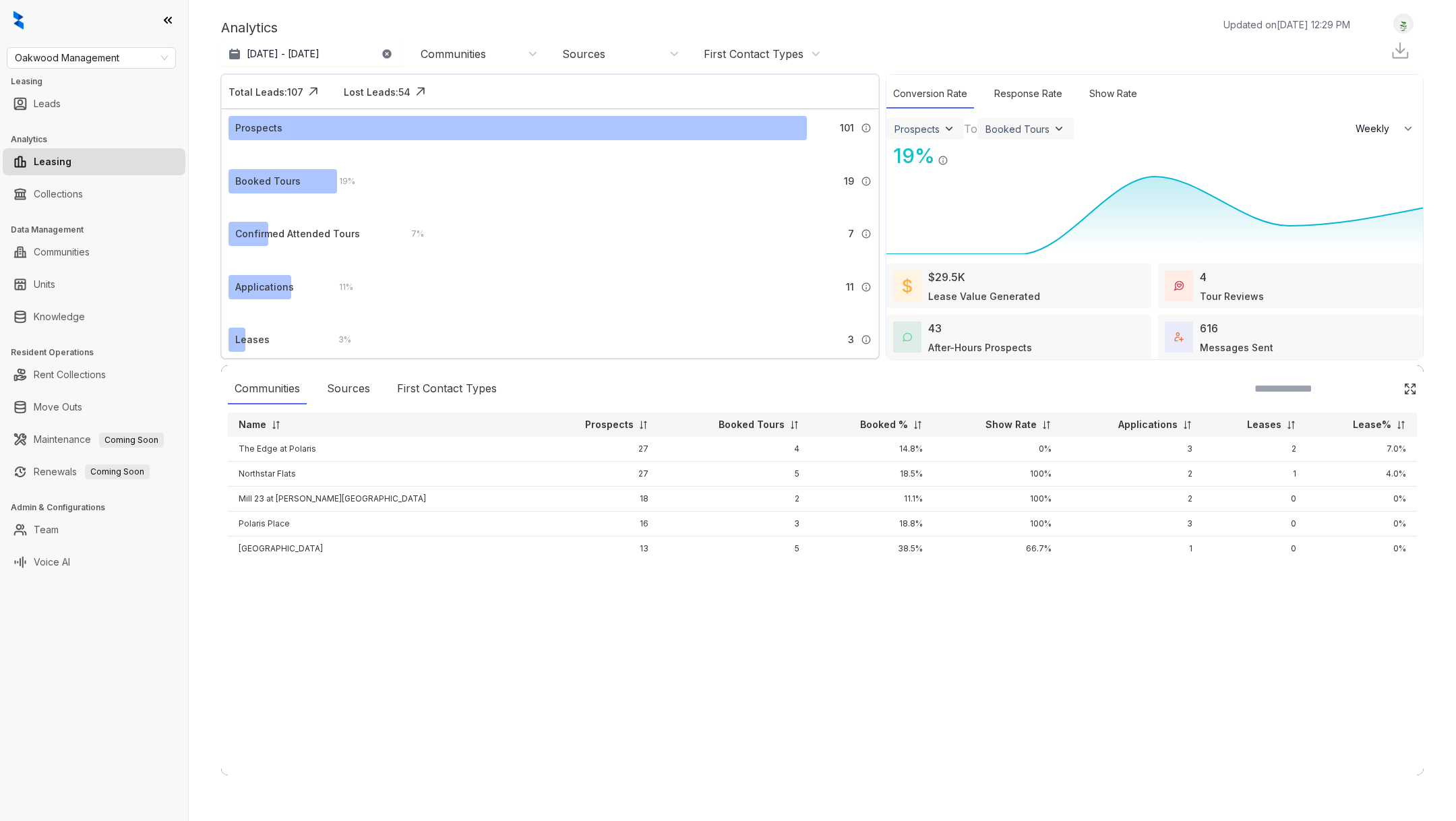
select select "******"
click at [320, 48] on p "[DATE] - [DATE]" at bounding box center [283, 54] width 73 height 14
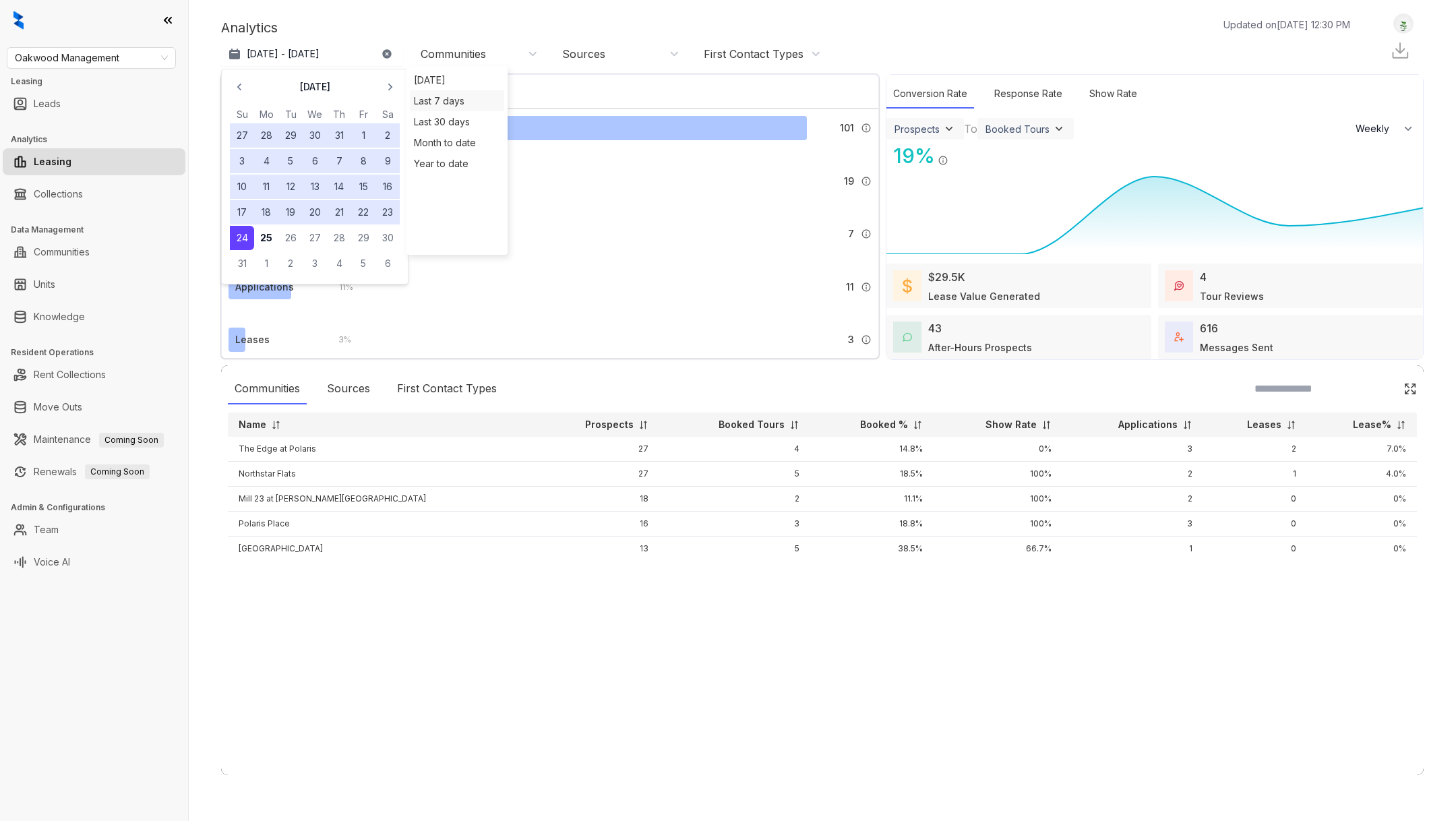
click at [444, 104] on div "Last 7 days" at bounding box center [457, 101] width 95 height 21
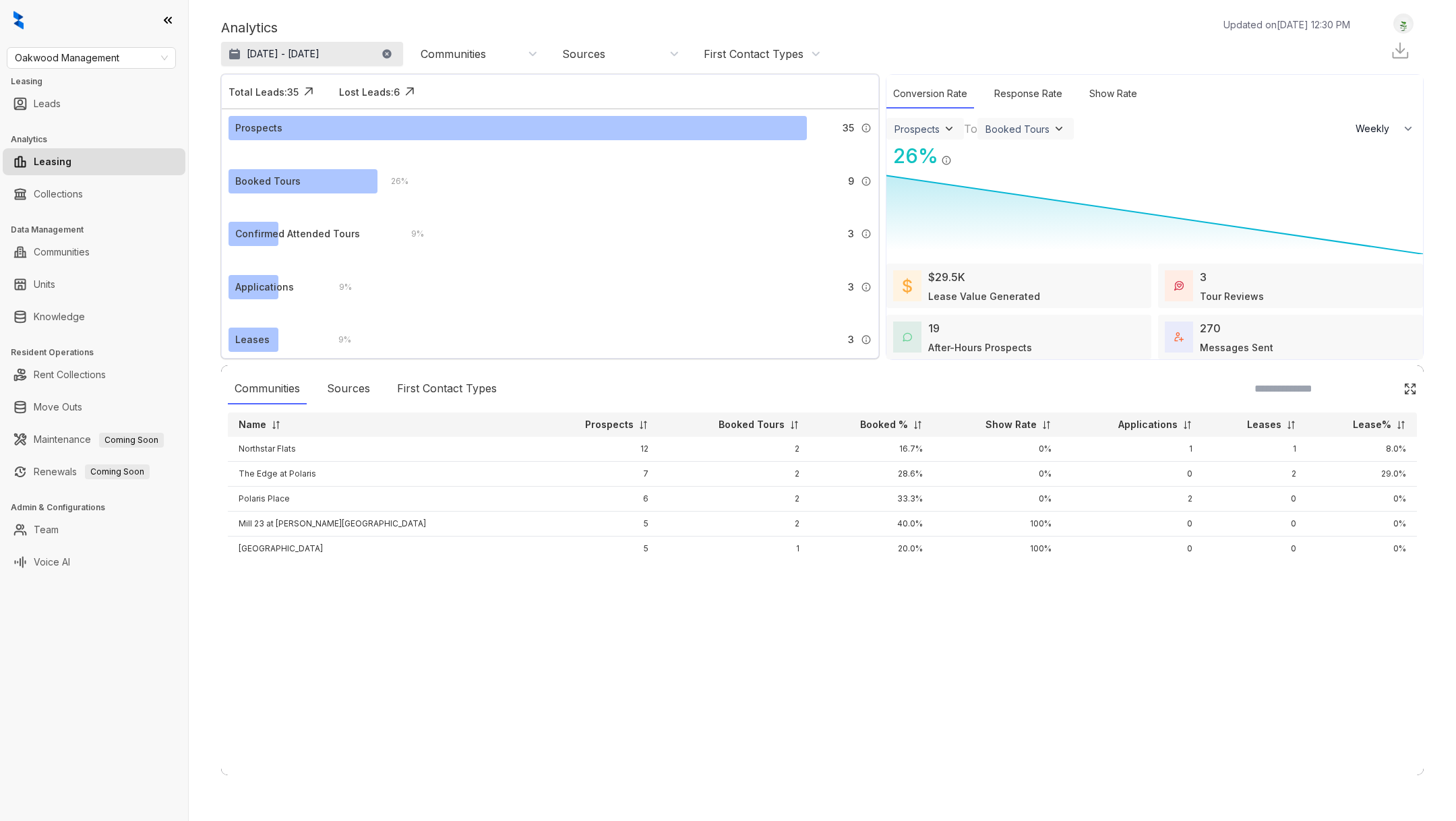
click at [316, 47] on p "Aug 19 - 25, 2025" at bounding box center [283, 54] width 73 height 14
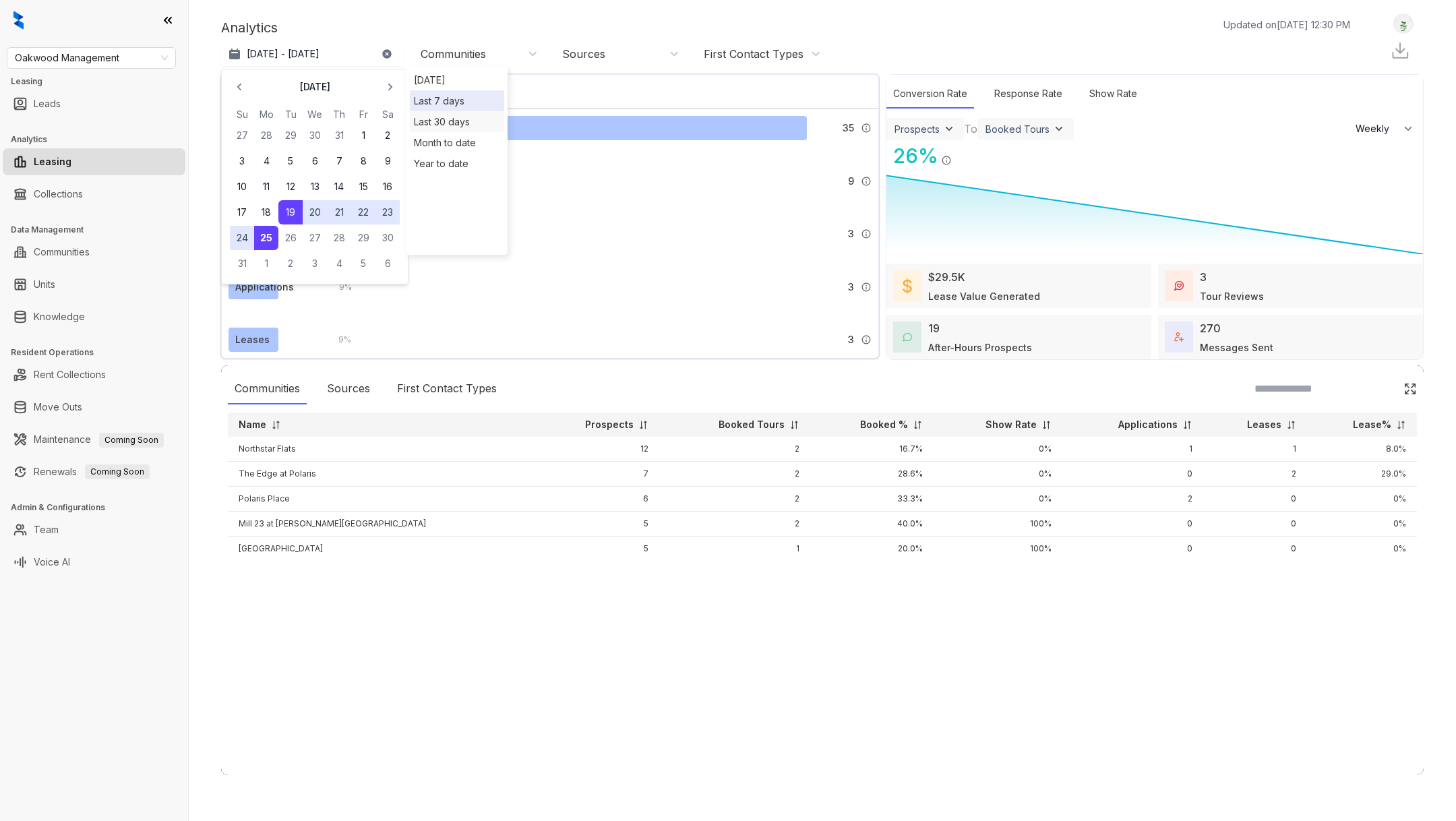
click at [431, 119] on div "Last 30 days" at bounding box center [457, 121] width 95 height 21
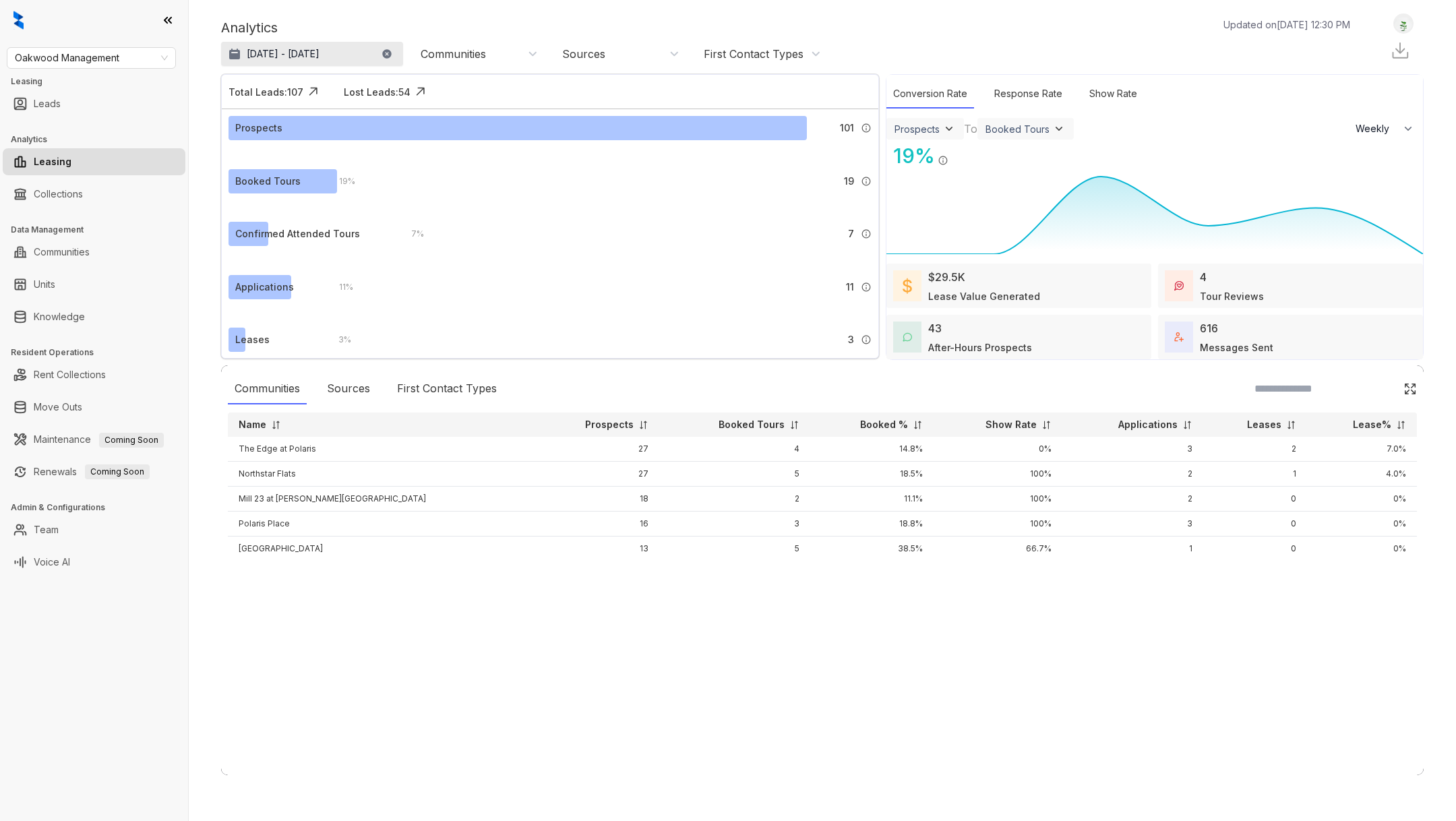
click at [320, 51] on p "Jul 27, 2025 - Aug 25, 2025" at bounding box center [283, 54] width 73 height 14
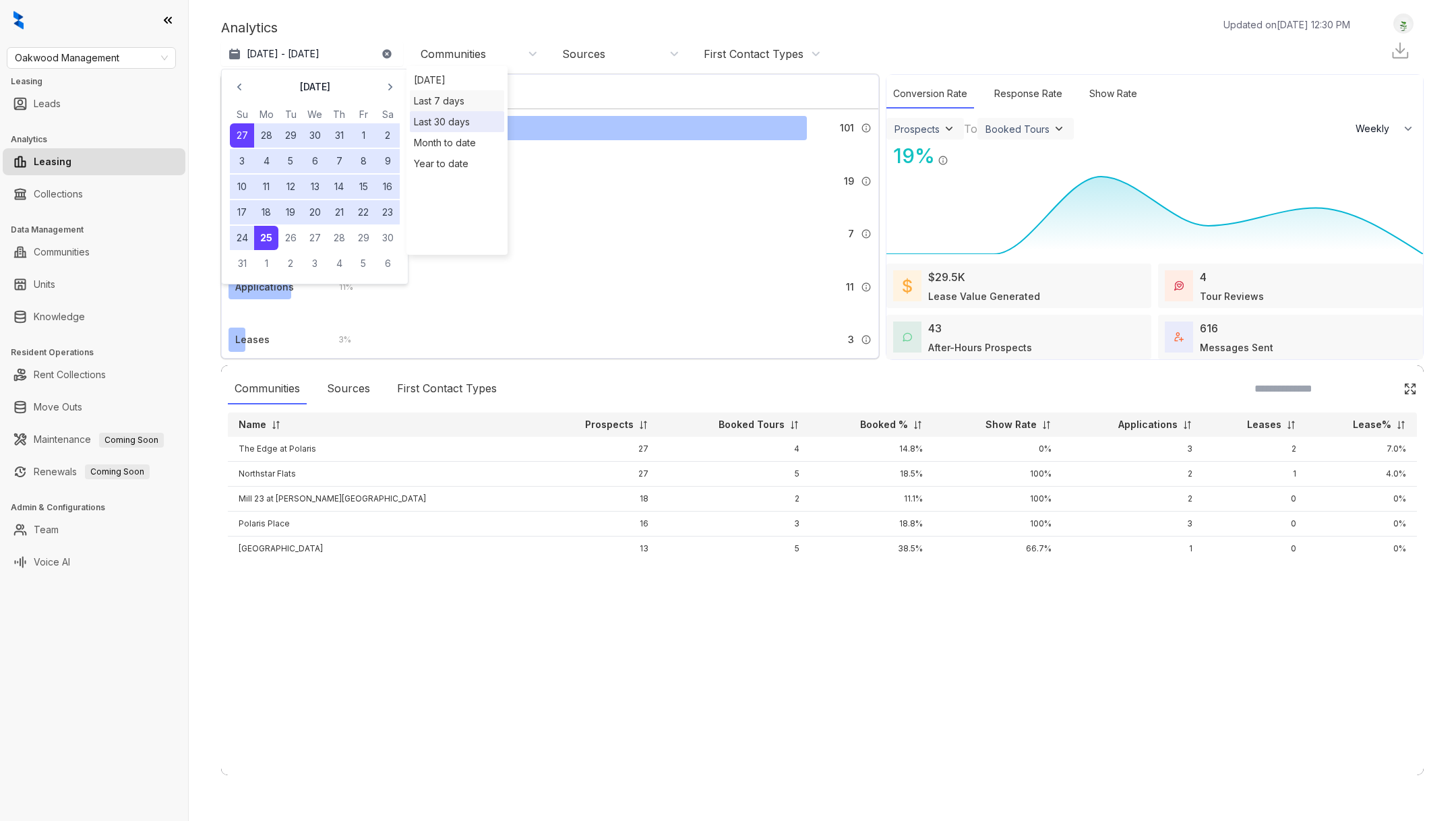
click at [449, 104] on div "Last 7 days" at bounding box center [457, 101] width 95 height 21
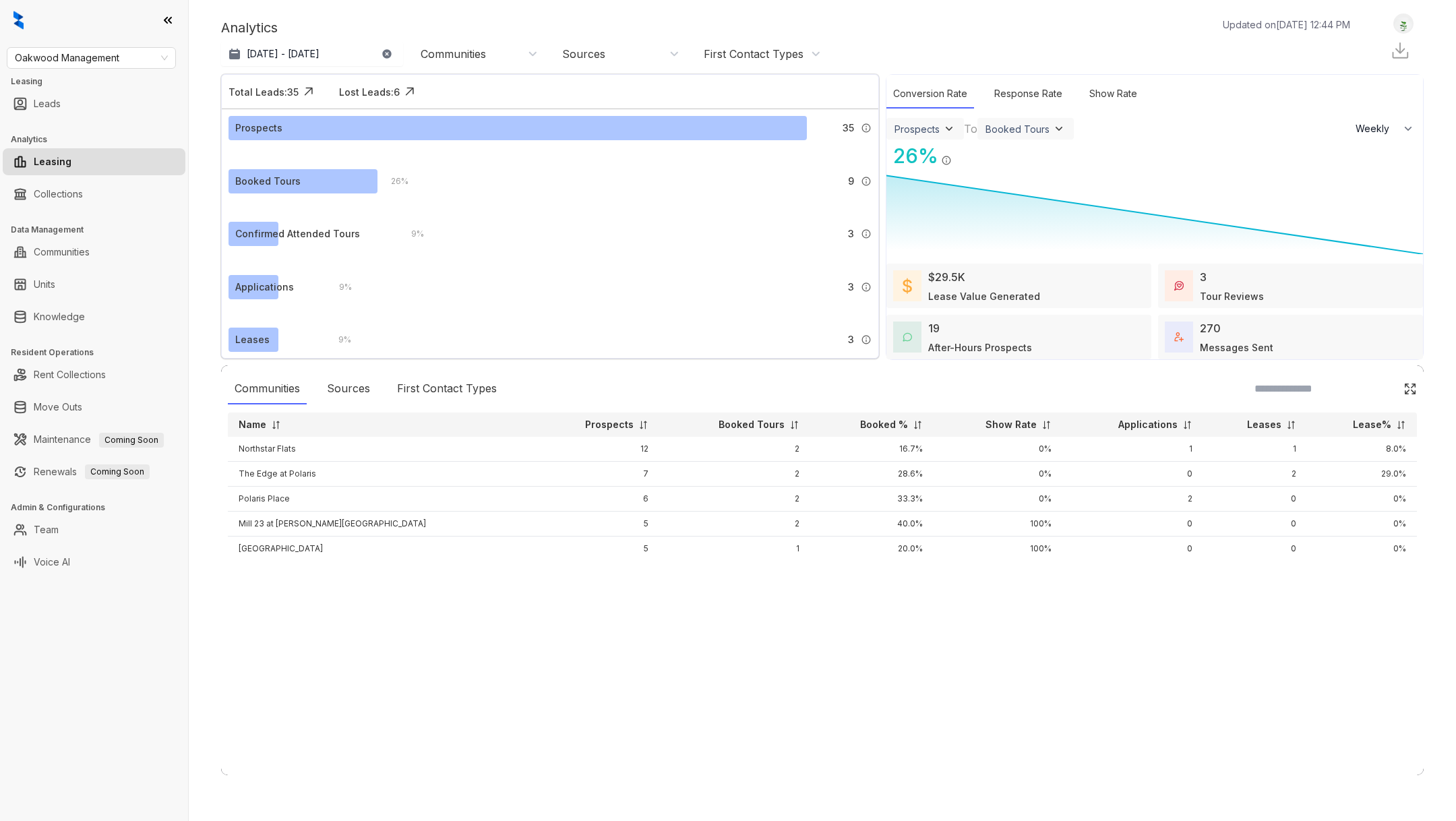
click at [474, 63] on div "Communities" at bounding box center [476, 54] width 135 height 22
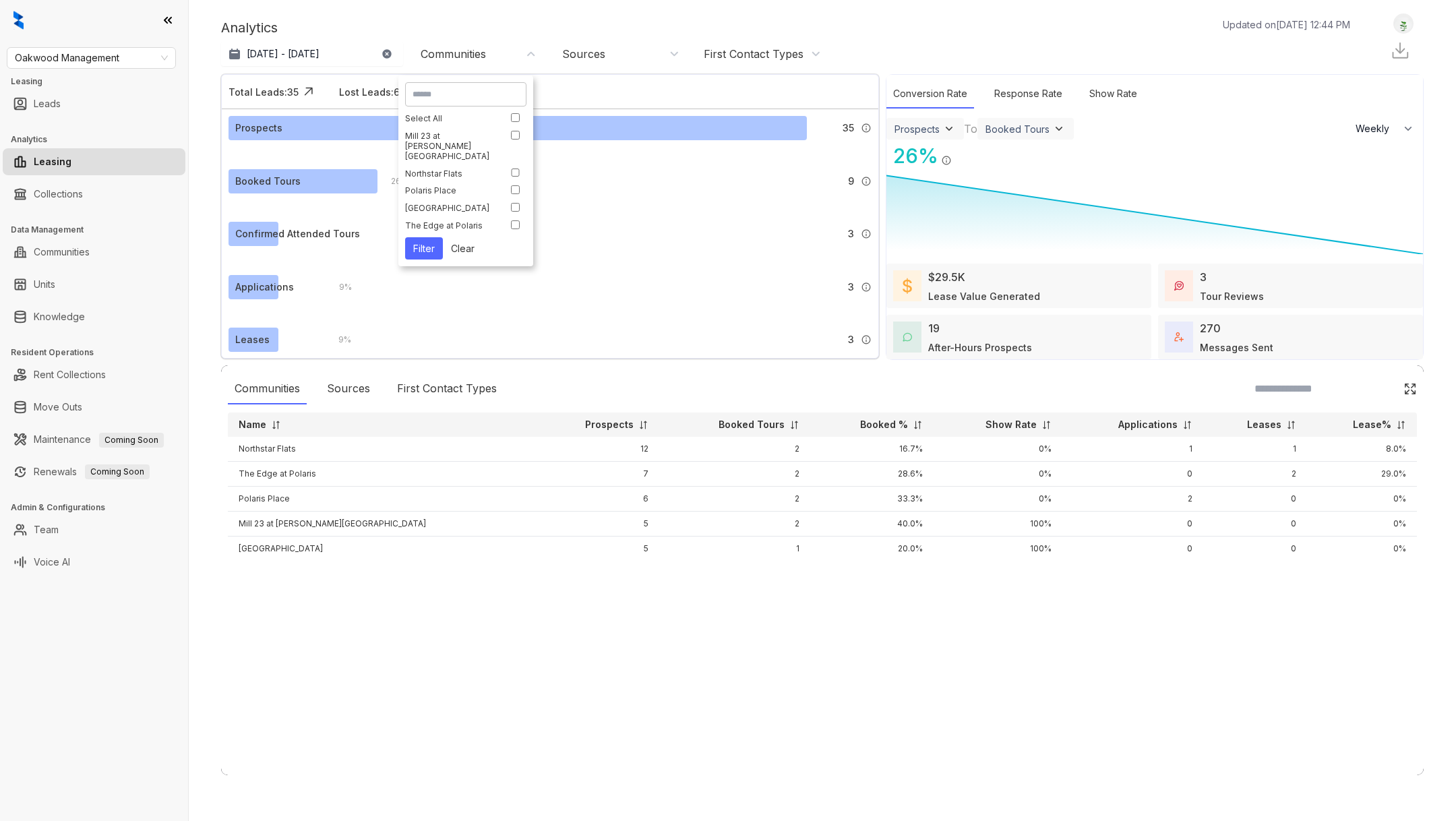
click at [622, 43] on div "Sources" at bounding box center [619, 54] width 135 height 22
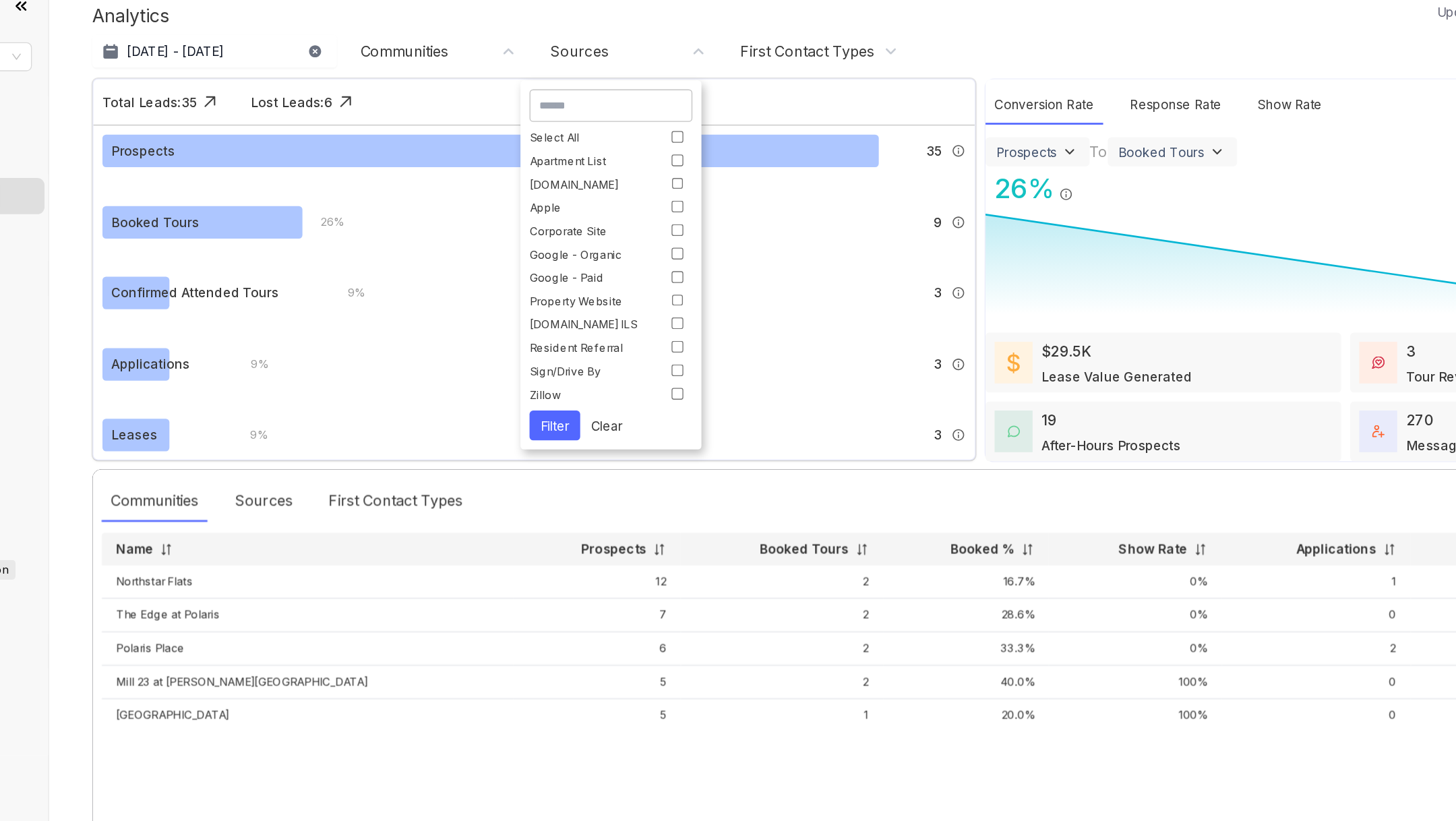
click at [755, 48] on div "First Contact Types" at bounding box center [753, 53] width 100 height 15
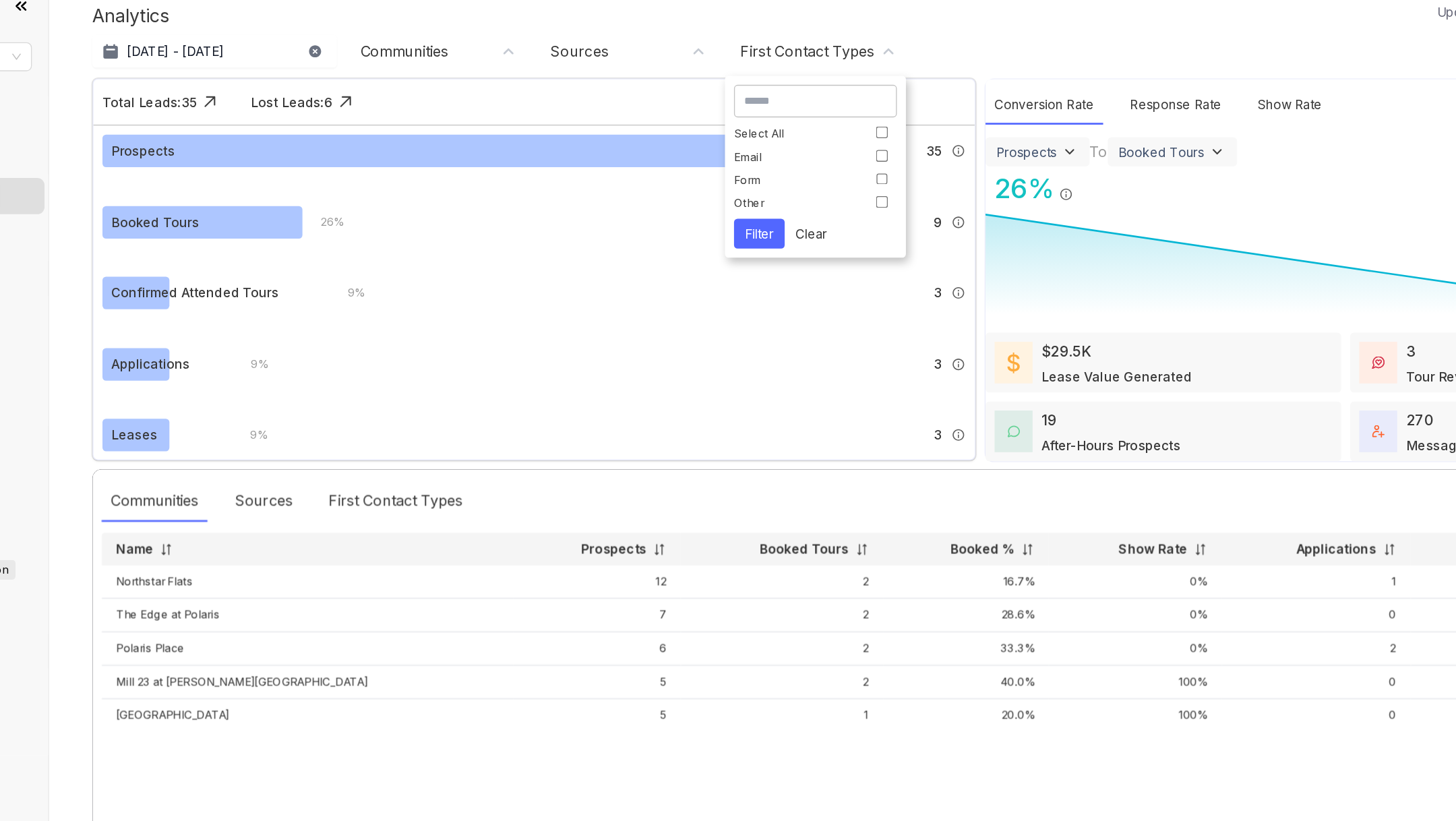
click at [648, 69] on div "Analytics Updated on Aug 25, 2025, 12:44 PM Aug 19 - 25, 2025 Today Last 7 days…" at bounding box center [822, 398] width 1202 height 768
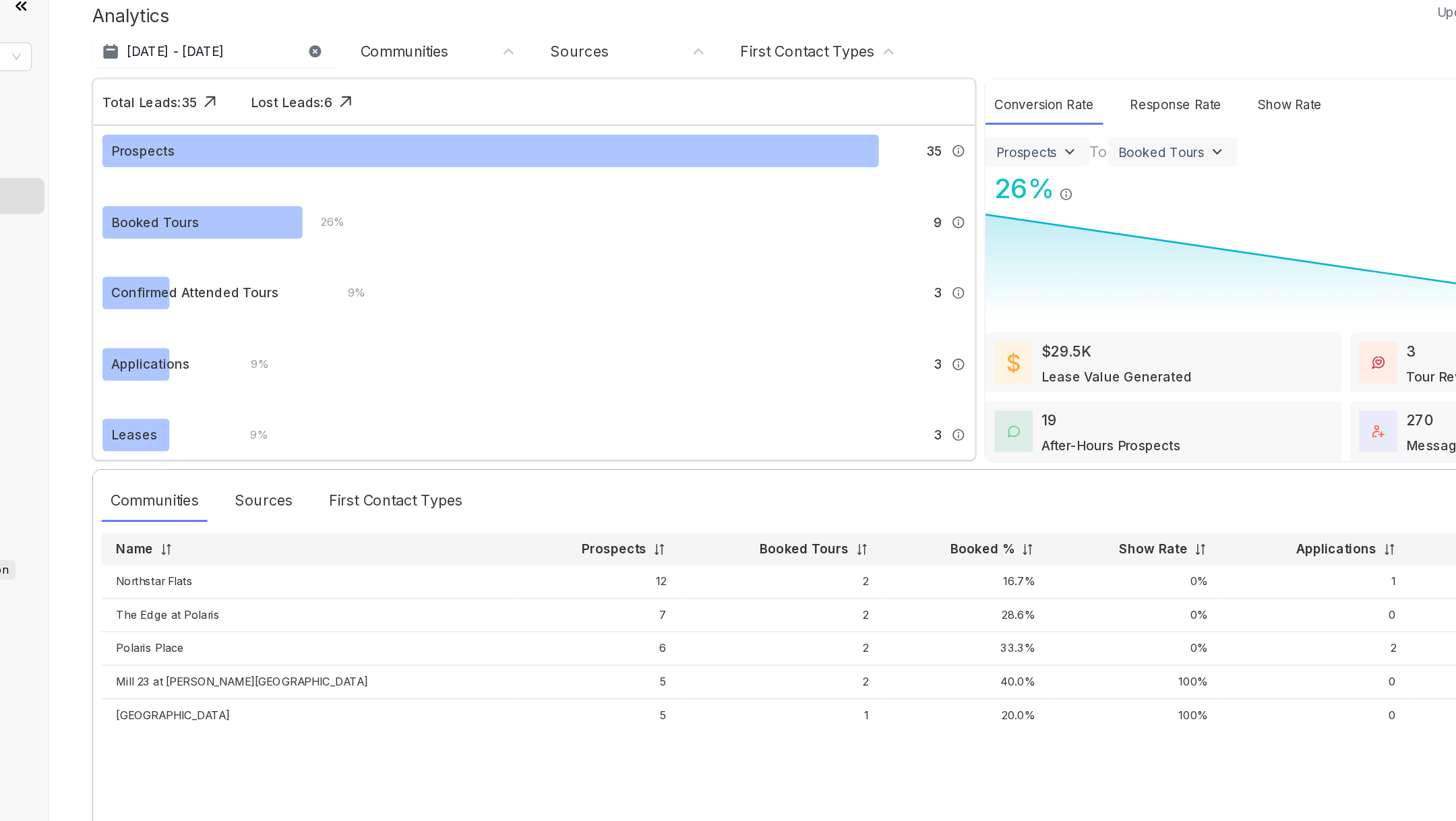
click at [606, 53] on div "Sources" at bounding box center [620, 53] width 117 height 15
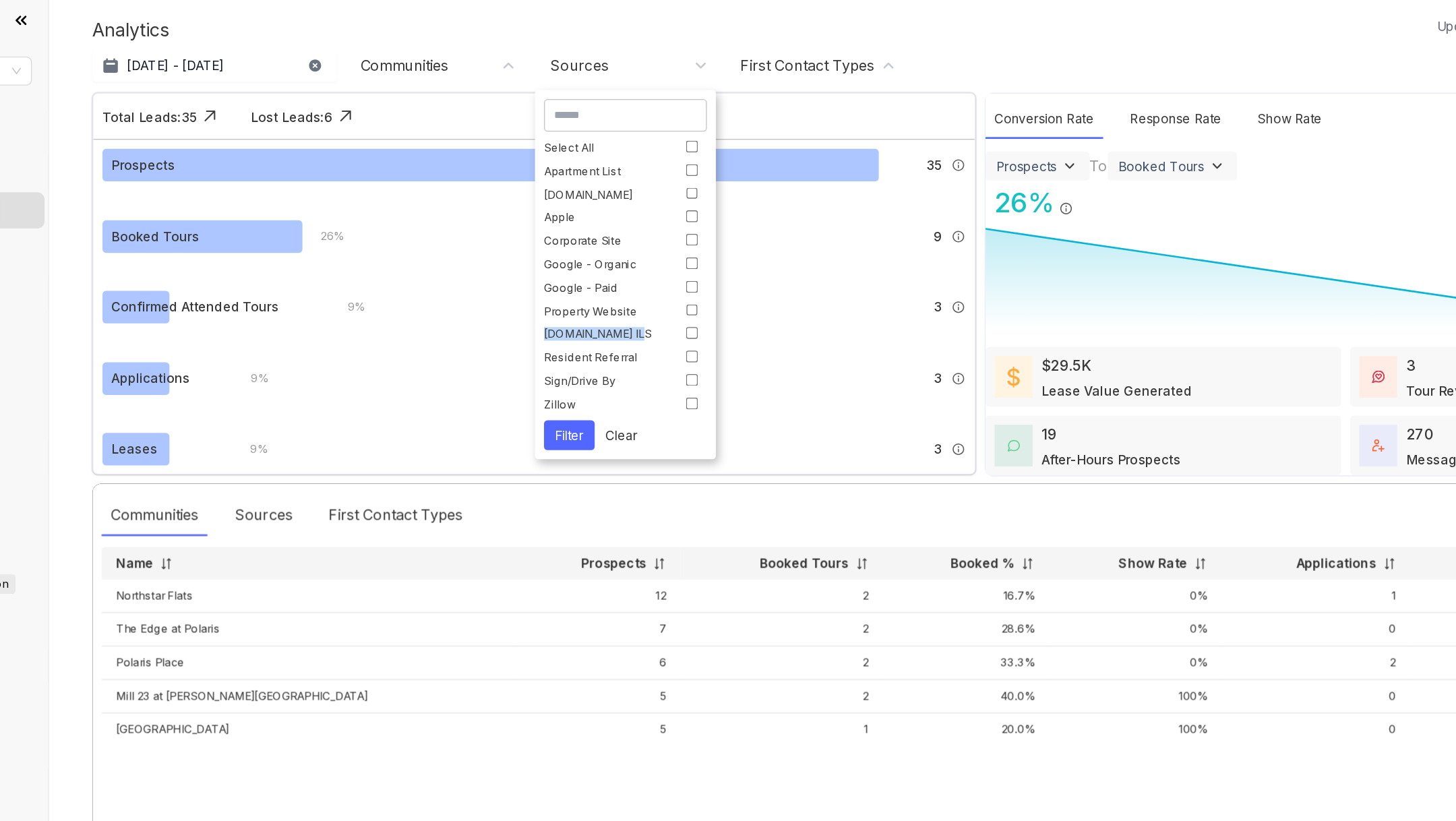
drag, startPoint x: 556, startPoint y: 251, endPoint x: 639, endPoint y: 251, distance: 83.0
click at [639, 251] on div "RENTCafe.com ILS" at bounding box center [603, 254] width 92 height 10
drag, startPoint x: 639, startPoint y: 251, endPoint x: 552, endPoint y: 250, distance: 87.0
click at [552, 250] on div "Select All Apartment List Apartments.com Apple Corporate Site Google - Organic …" at bounding box center [618, 194] width 135 height 246
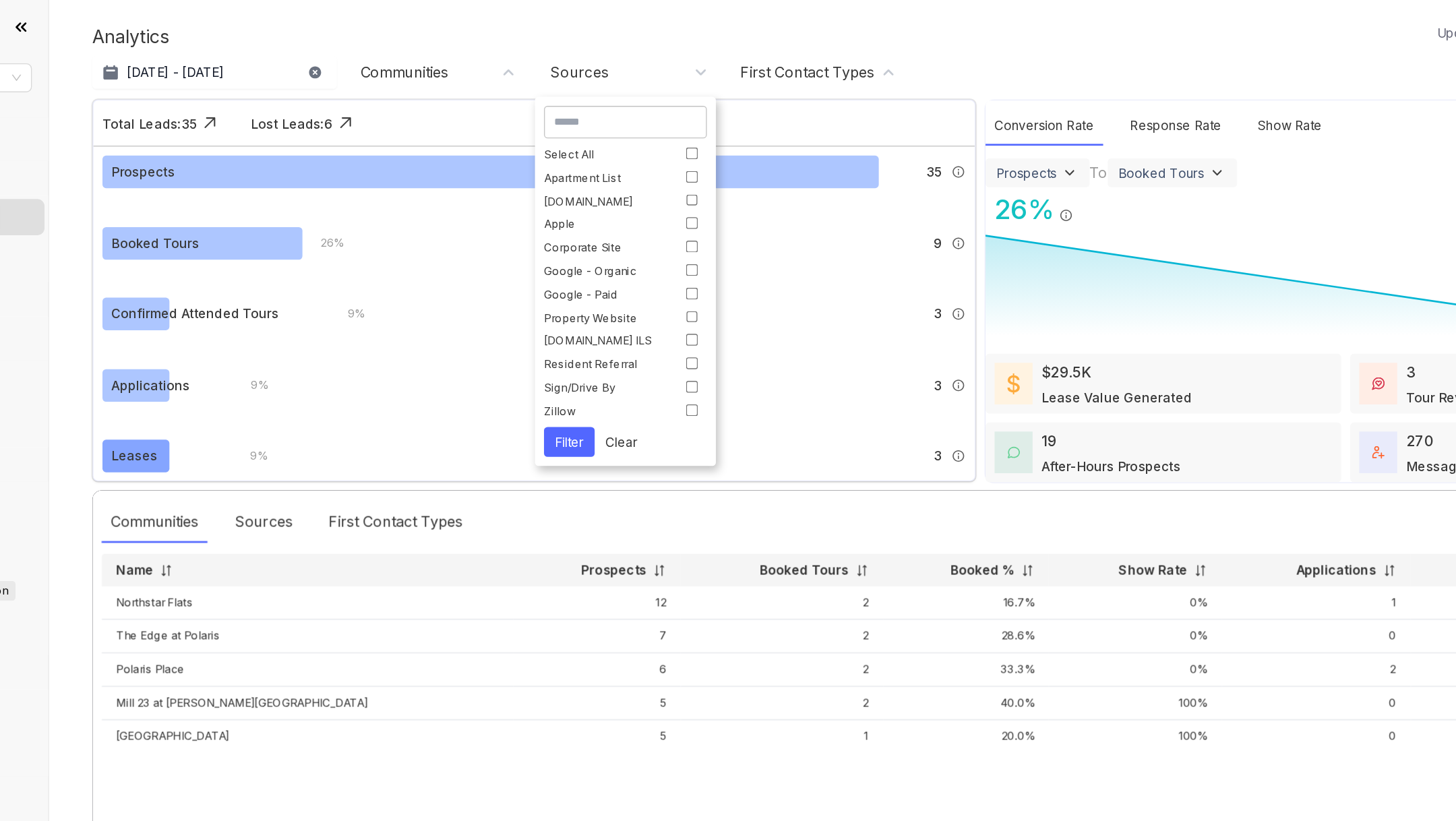
click at [416, 343] on div "9 % 3 Leases signed by leads who Kelsey engaged with." at bounding box center [598, 339] width 546 height 25
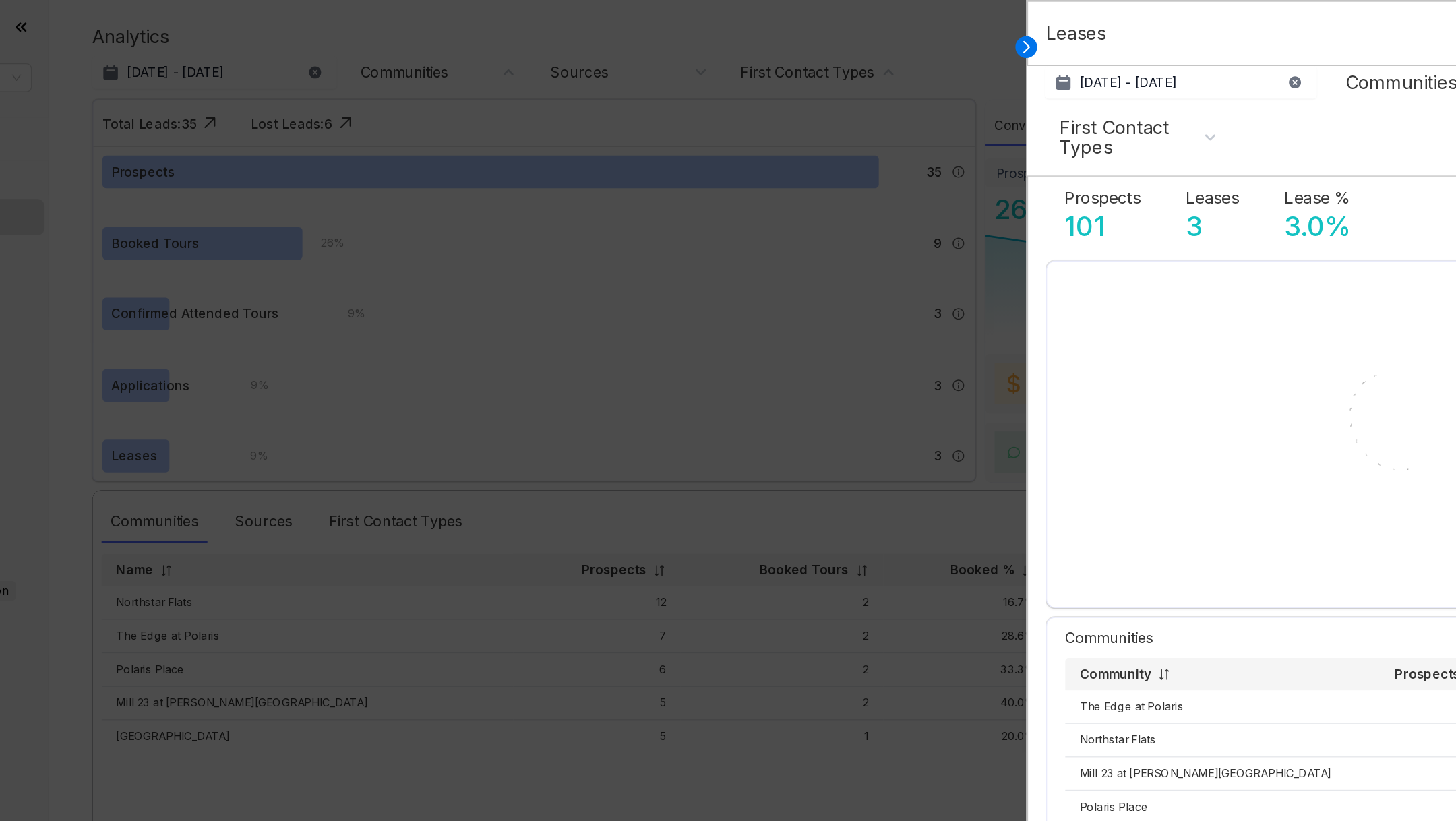
select select "******"
click at [915, 37] on icon at bounding box center [916, 36] width 14 height 14
